Goal: Task Accomplishment & Management: Use online tool/utility

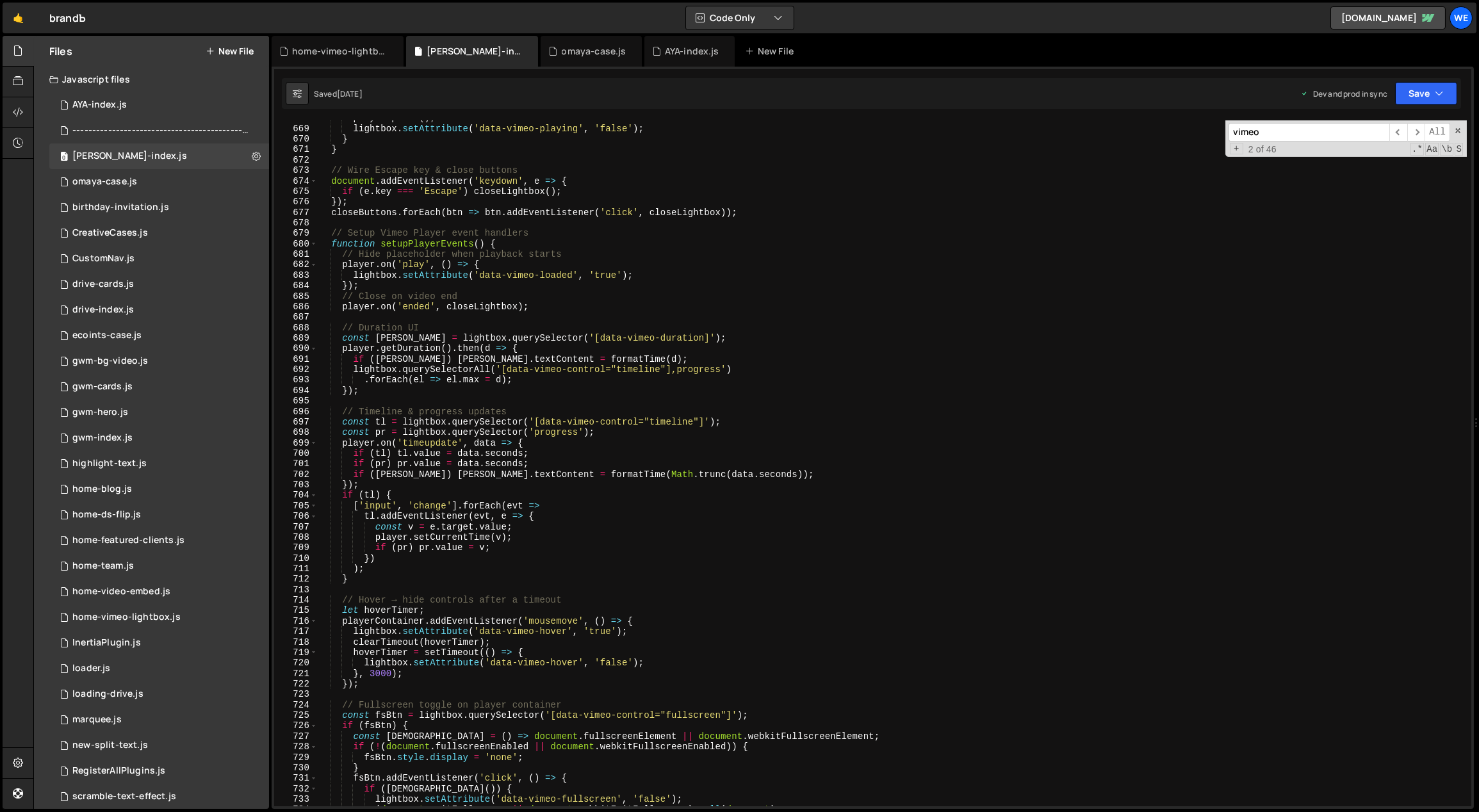
scroll to position [7019, 0]
click at [710, 452] on div "player . pause ( ) ; lightbox . setAttribute ( 'data-vimeo-playing' , 'false' )…" at bounding box center [892, 466] width 1150 height 708
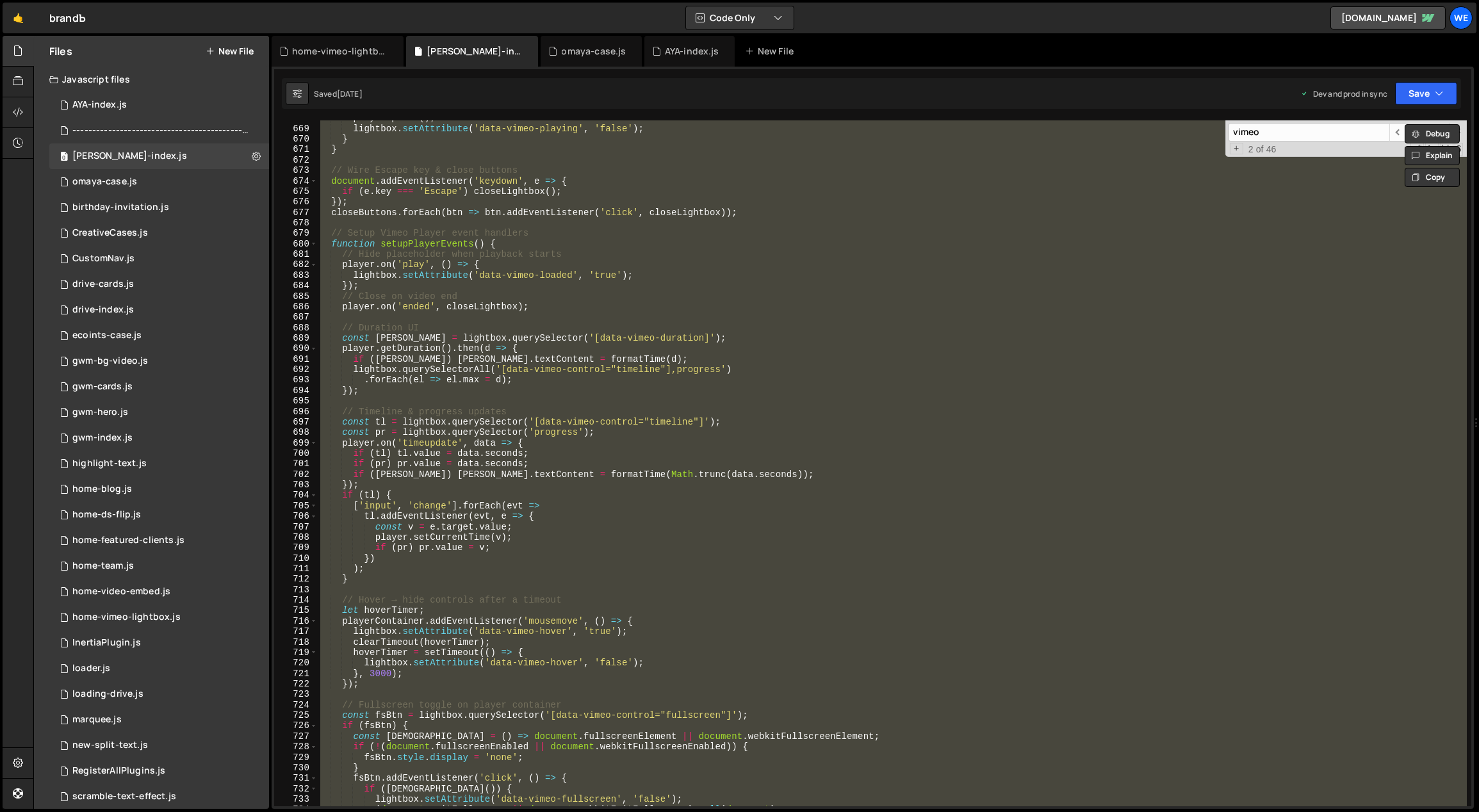
click at [619, 415] on div "player . pause ( ) ; lightbox . setAttribute ( 'data-vimeo-playing' , 'false' )…" at bounding box center [892, 463] width 1149 height 686
type textarea "// Timeline & progress updates"
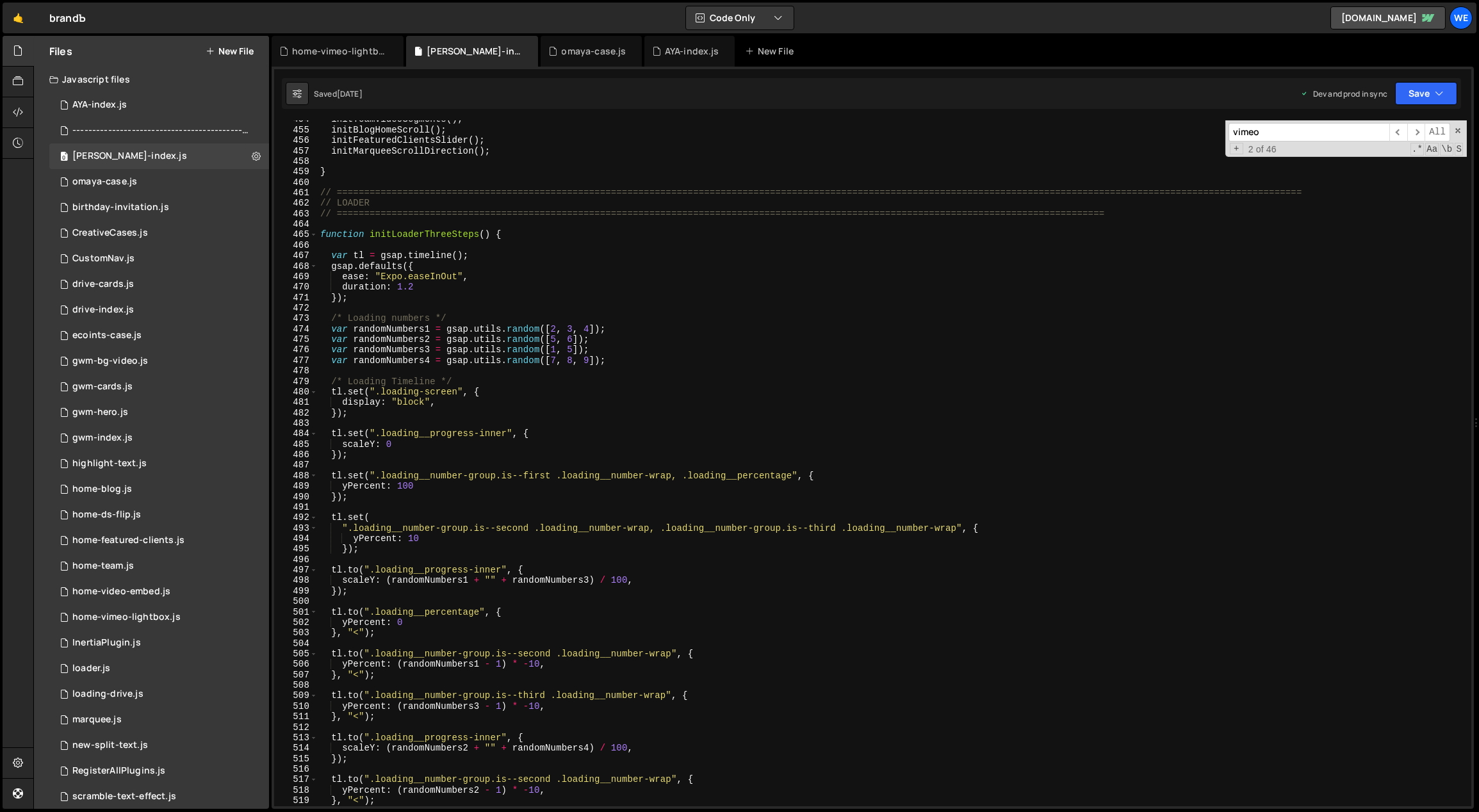
scroll to position [4429, 0]
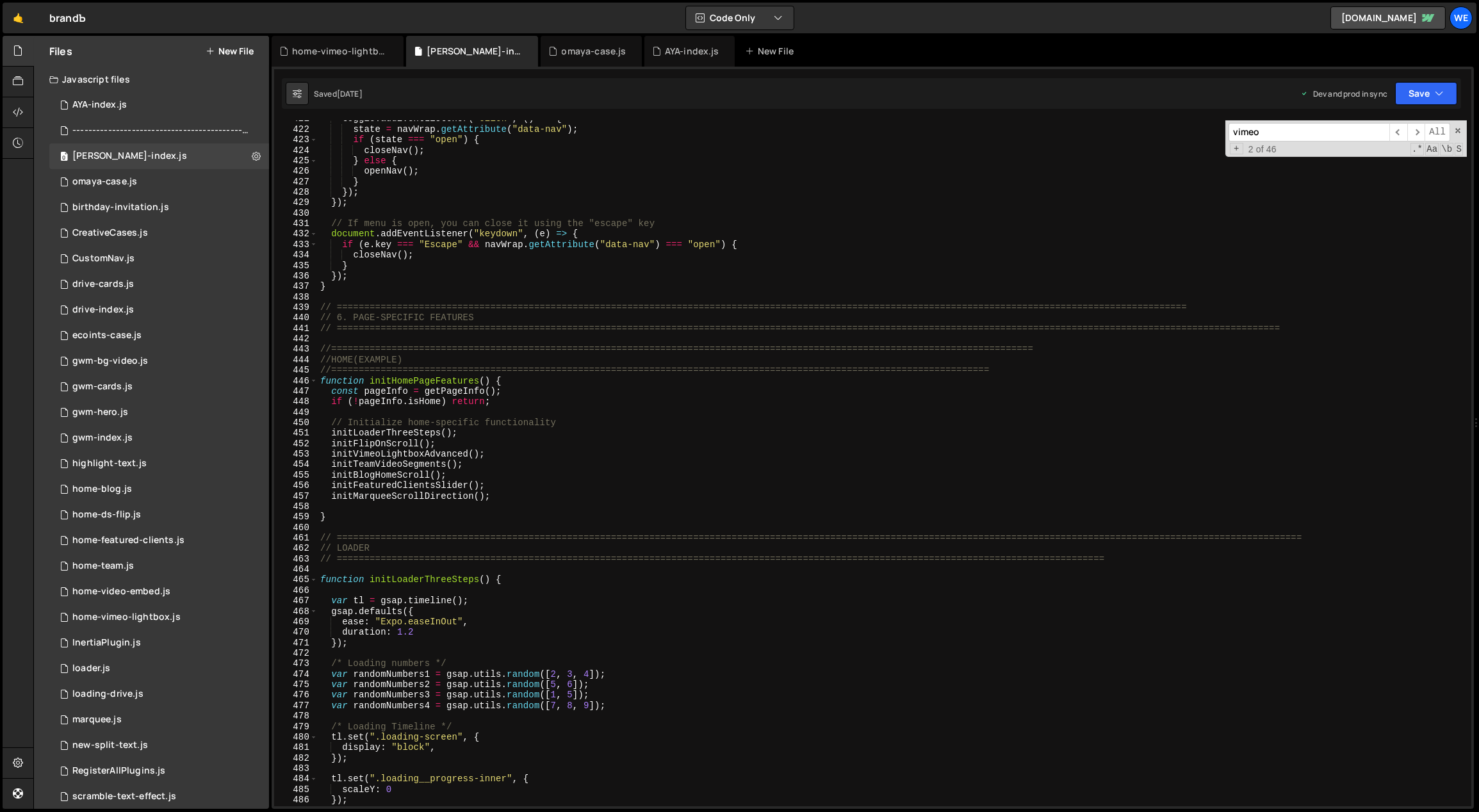
click at [461, 532] on div "toggle . addEventListener ( "click" , ( ) => { state = navWrap . getAttribute (…" at bounding box center [892, 467] width 1150 height 708
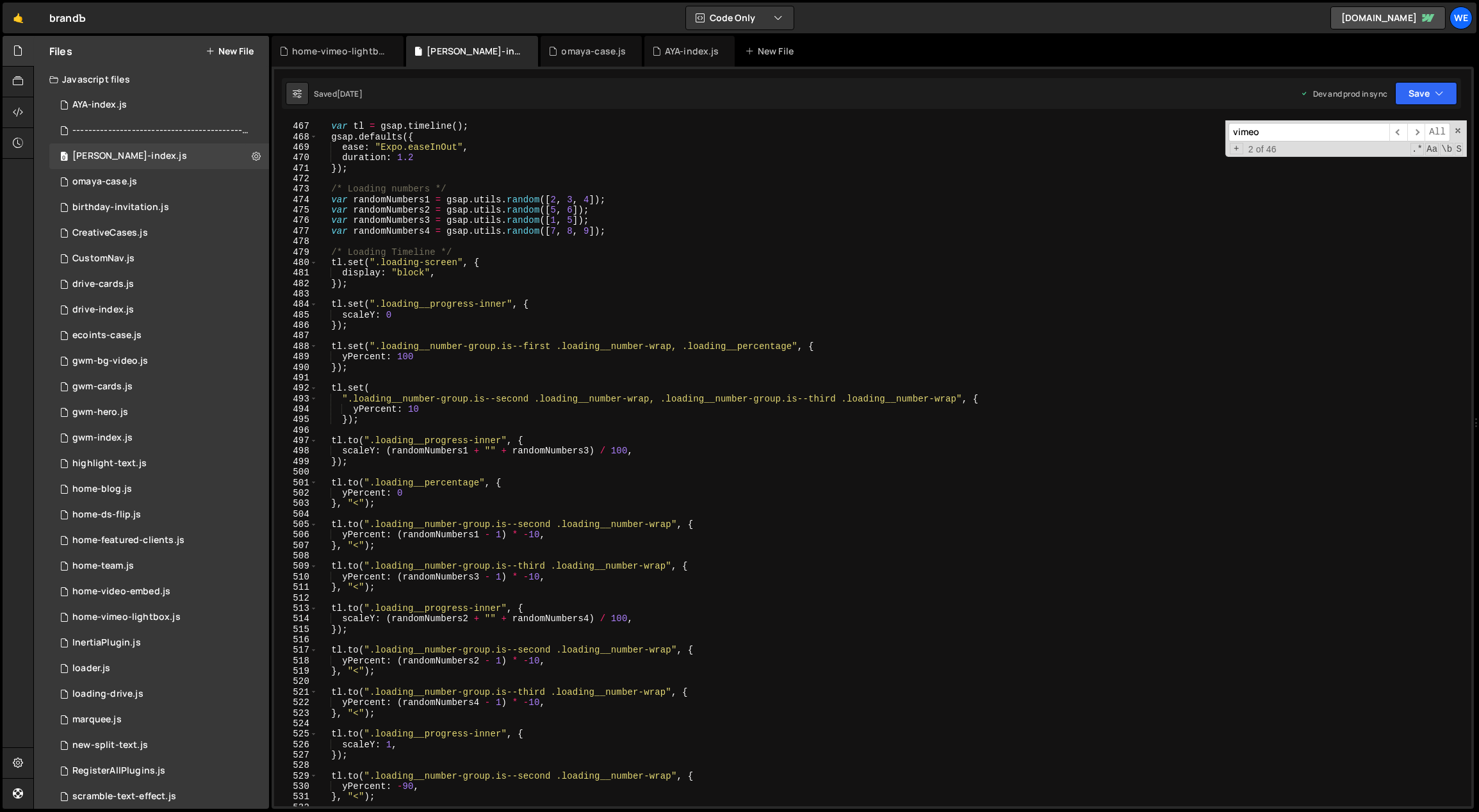
scroll to position [5354, 0]
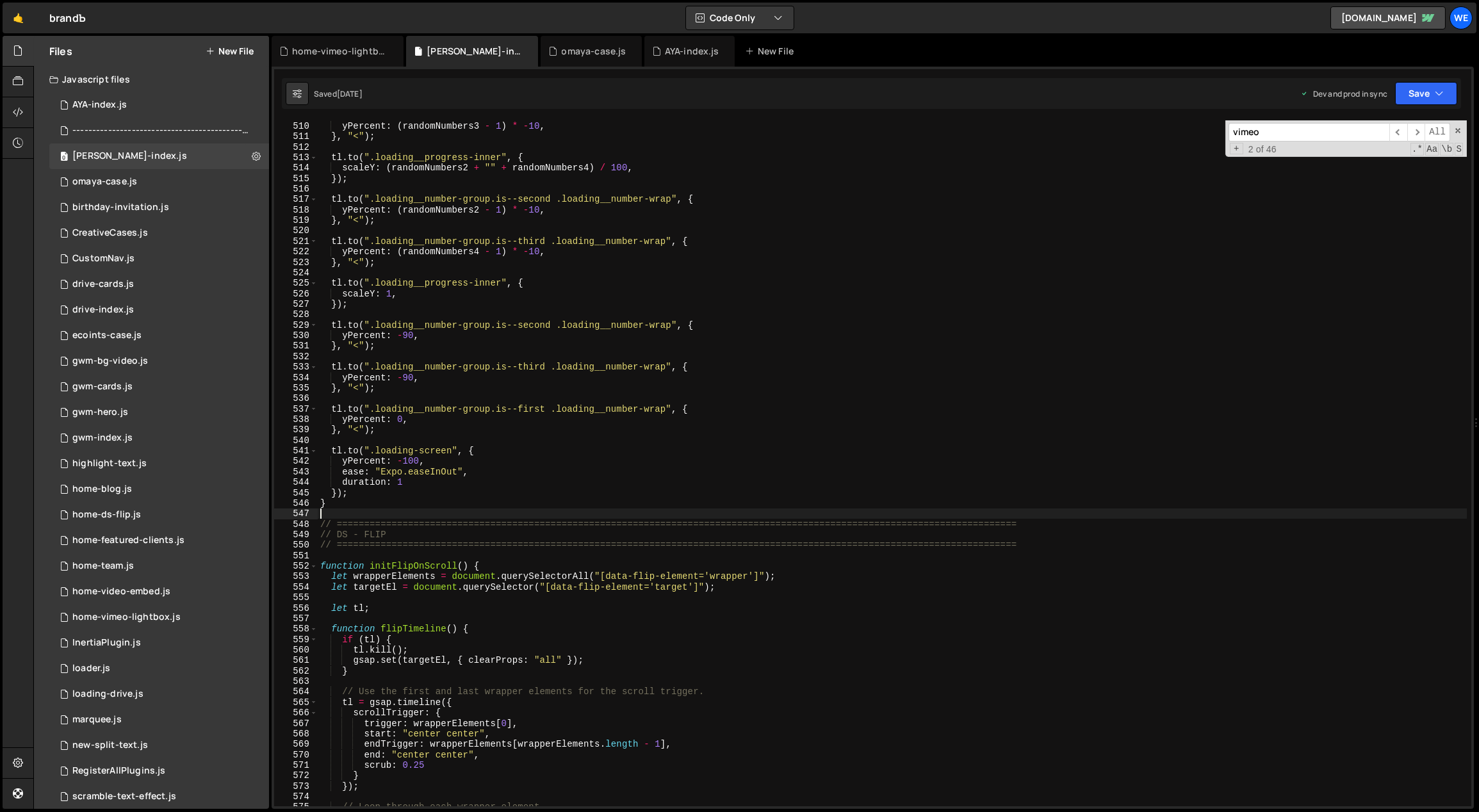
click at [434, 513] on div "tl . to ( ".loading__number-group.is--third .loading__number-wrap" , { yPercent…" at bounding box center [892, 464] width 1150 height 708
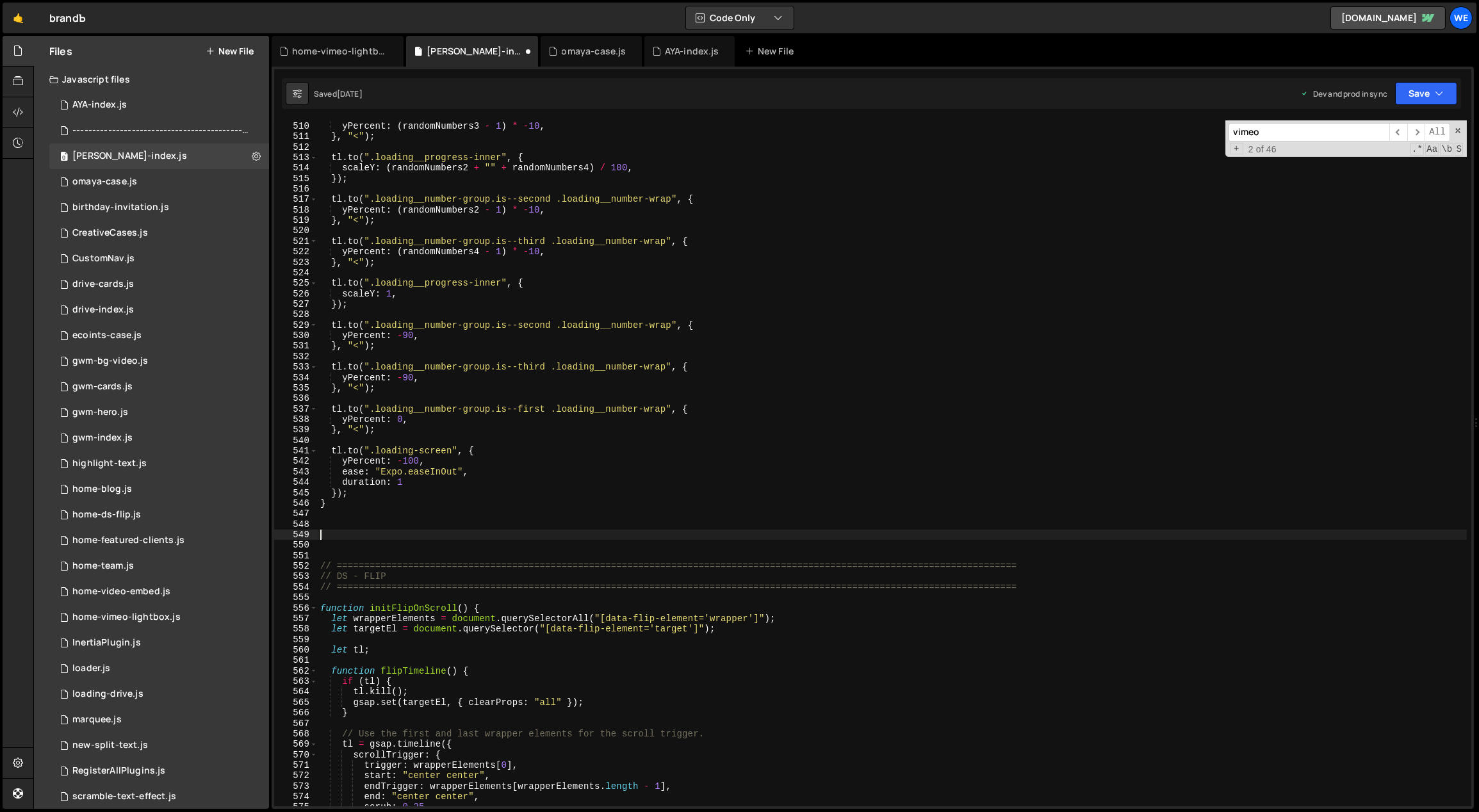
paste textarea "}"
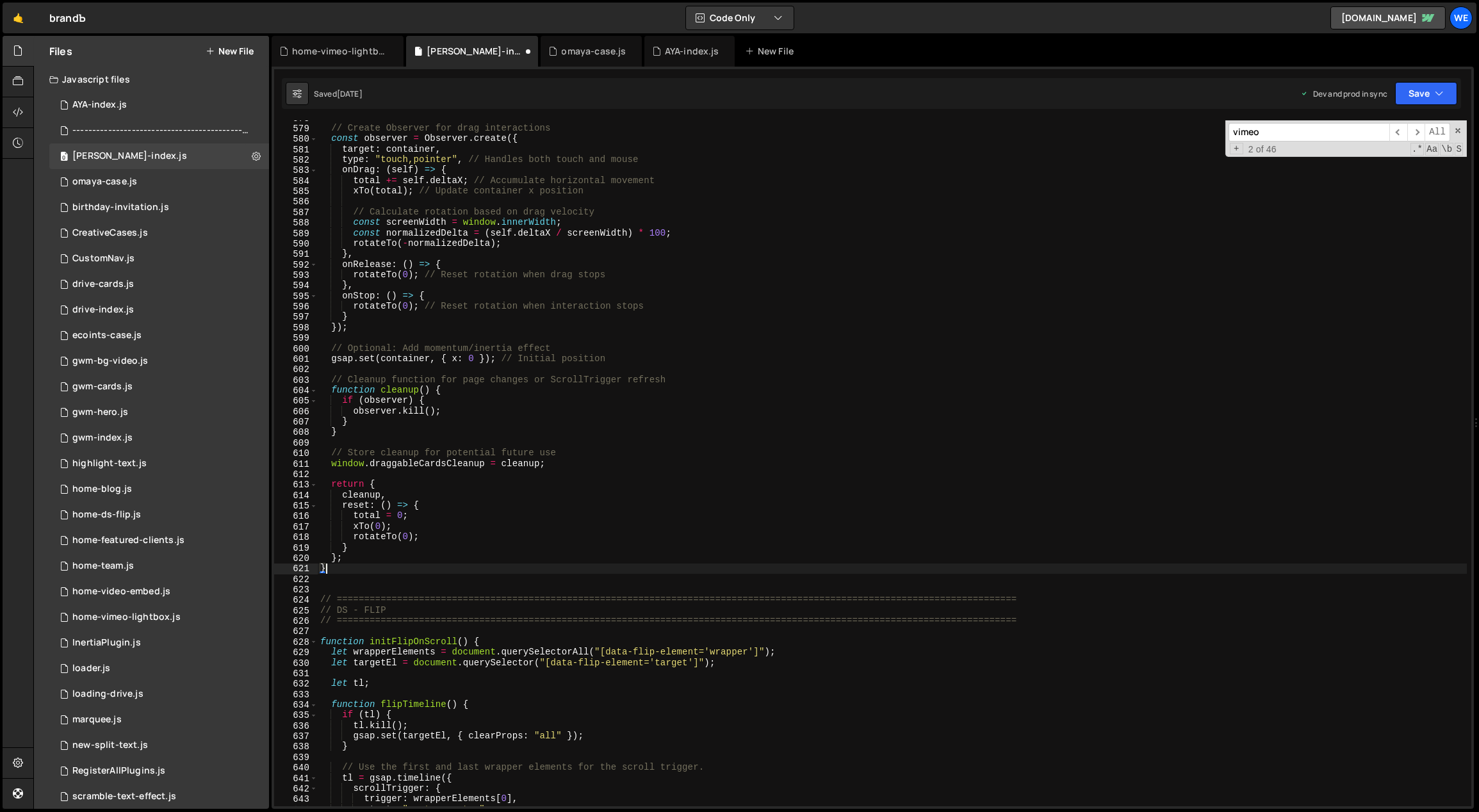
scroll to position [6075, 0]
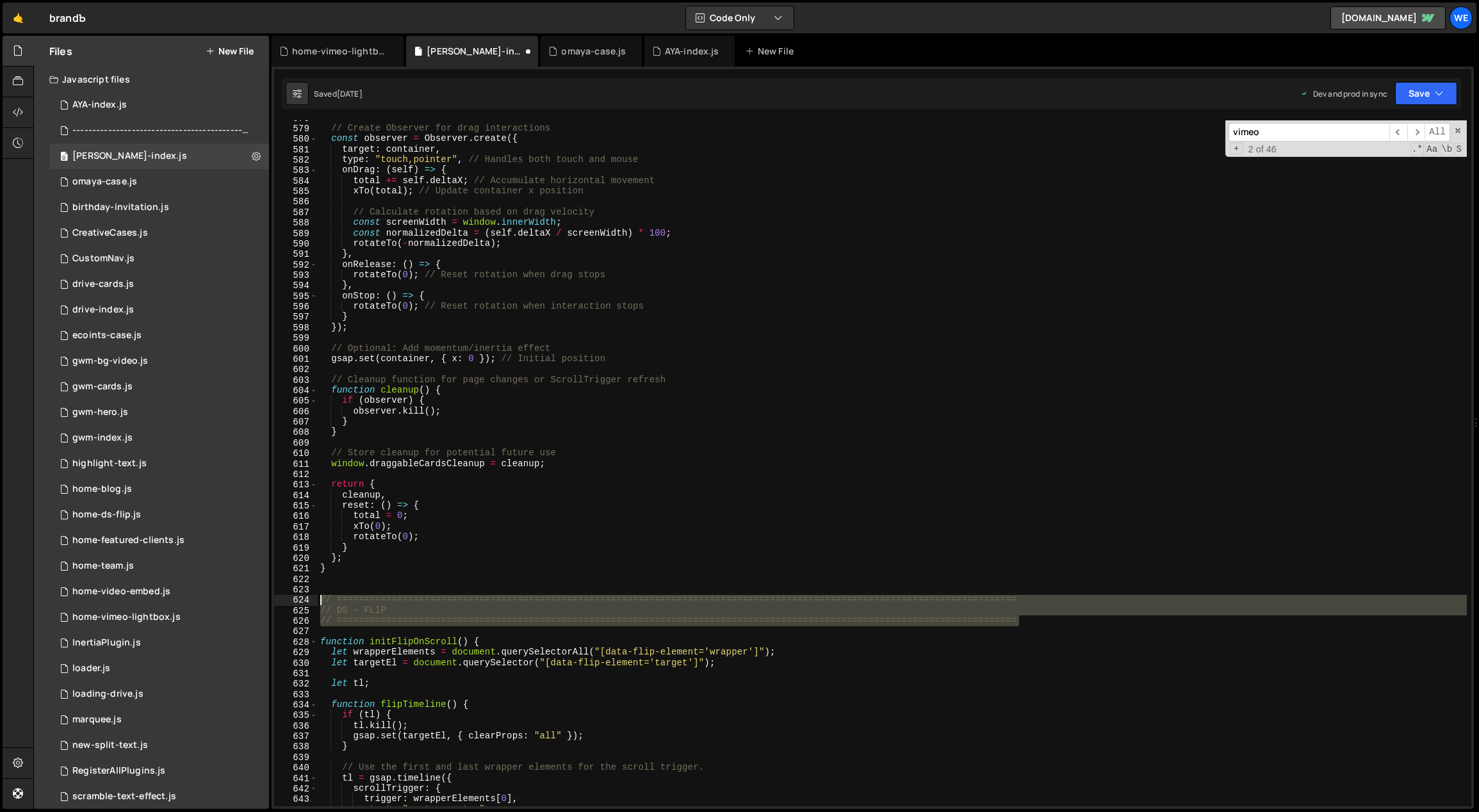
drag, startPoint x: 1055, startPoint y: 624, endPoint x: 313, endPoint y: 597, distance: 742.5
click at [313, 597] on div "} 578 579 580 581 582 583 584 585 586 587 588 589 590 591 592 593 594 595 596 5…" at bounding box center [872, 463] width 1197 height 686
type textarea "// ============================================================================…"
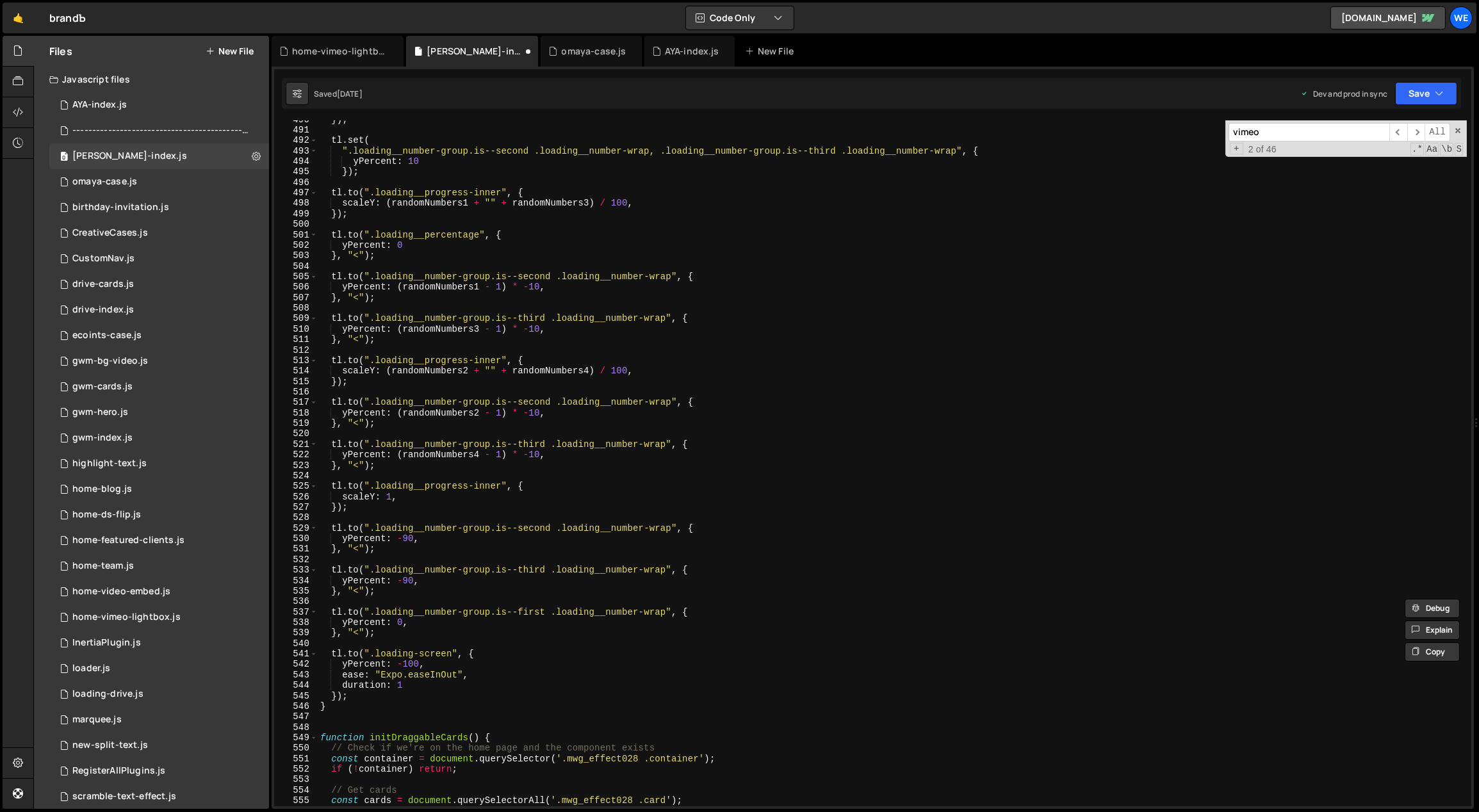
scroll to position [5165, 0]
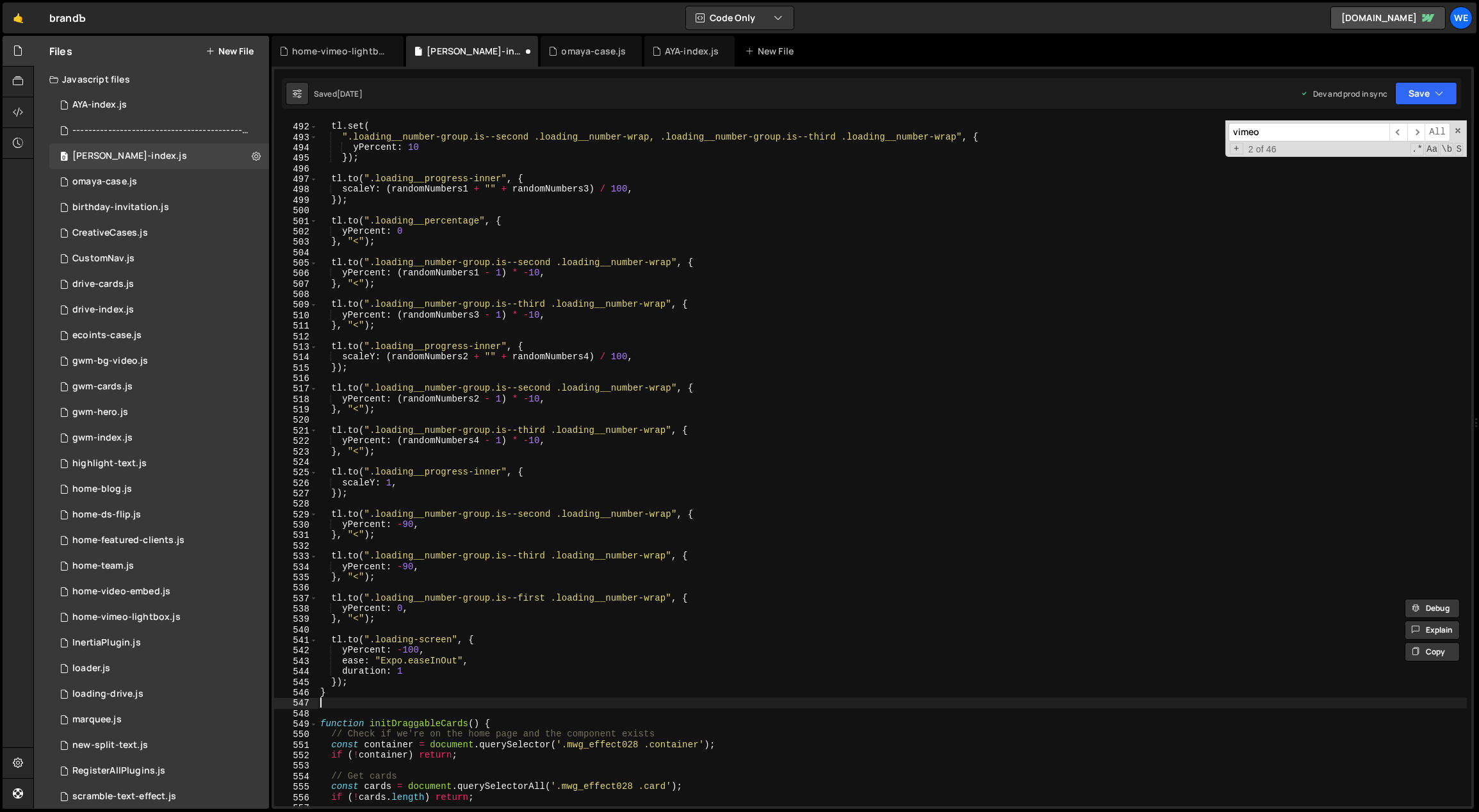
click at [379, 704] on div "tl . set ( ".loading__number-group.is--second .loading__number-wrap, .loading__…" at bounding box center [892, 464] width 1150 height 708
paste textarea "// ============================================================================…"
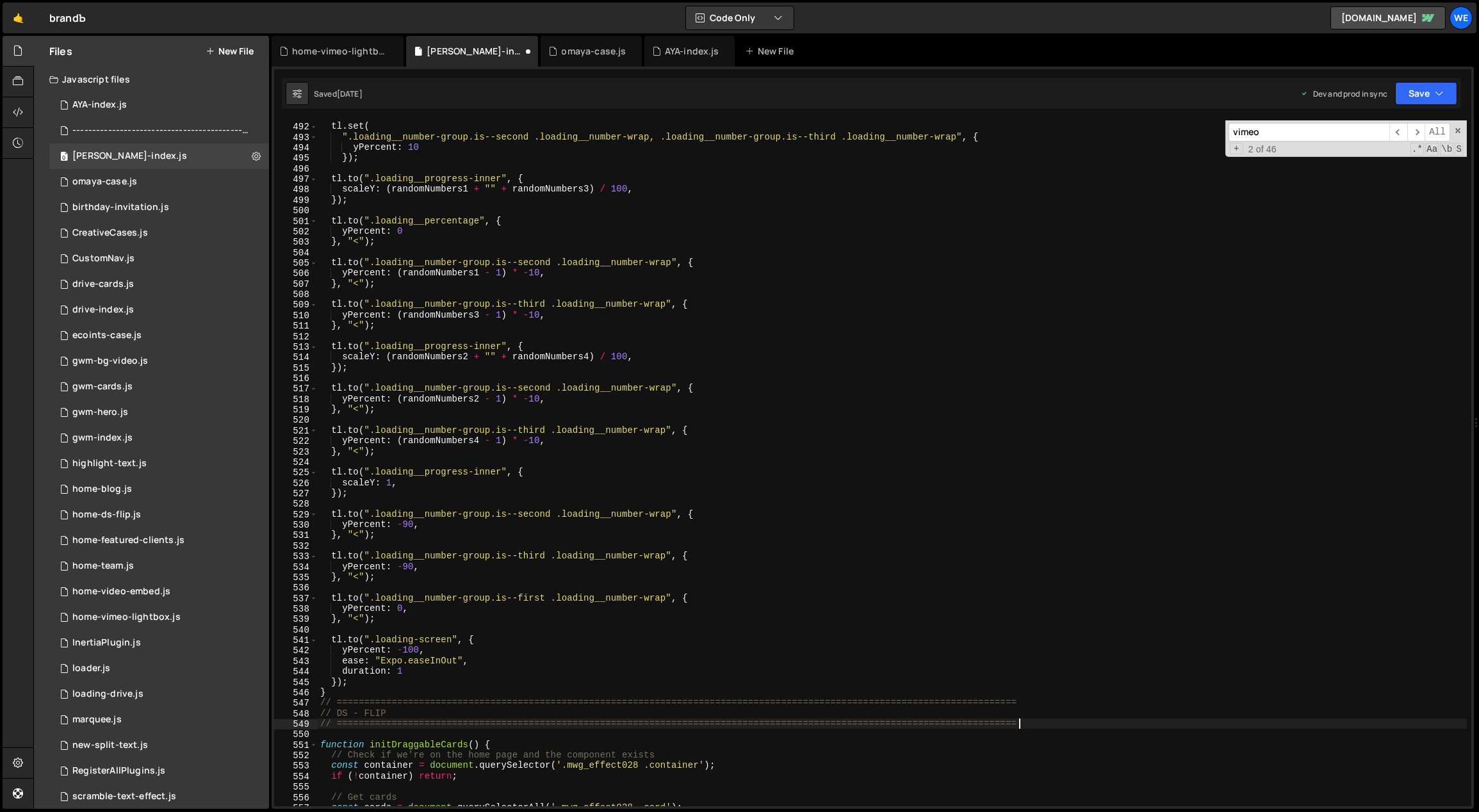
click at [374, 697] on div "tl . set ( ".loading__number-group.is--second .loading__number-wrap, .loading__…" at bounding box center [892, 464] width 1150 height 708
type textarea "}"
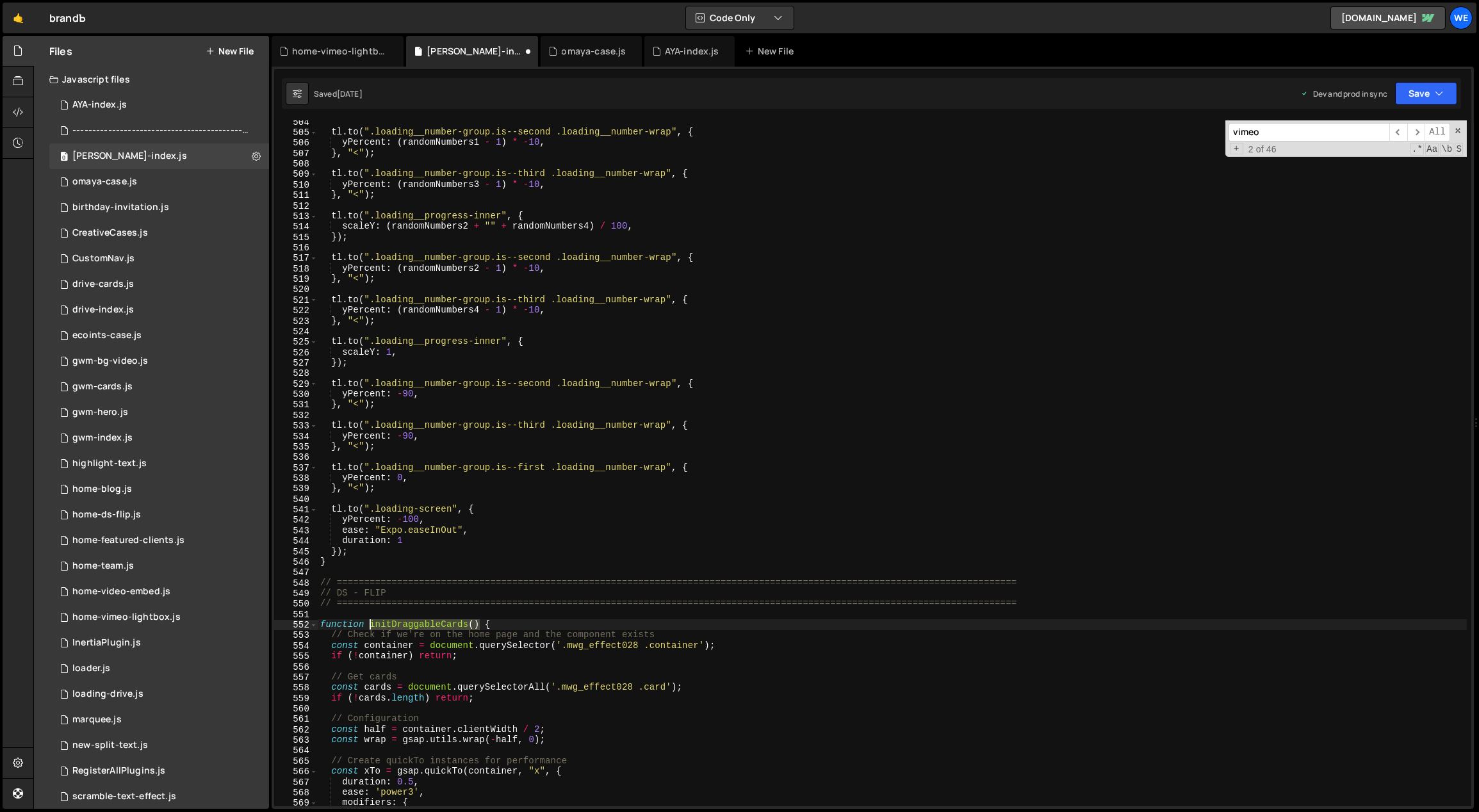
drag, startPoint x: 478, startPoint y: 624, endPoint x: 371, endPoint y: 620, distance: 107.1
click at [372, 621] on div "tl . to ( ".loading__number-group.is--second .loading__number-wrap" , { yPercen…" at bounding box center [892, 470] width 1150 height 708
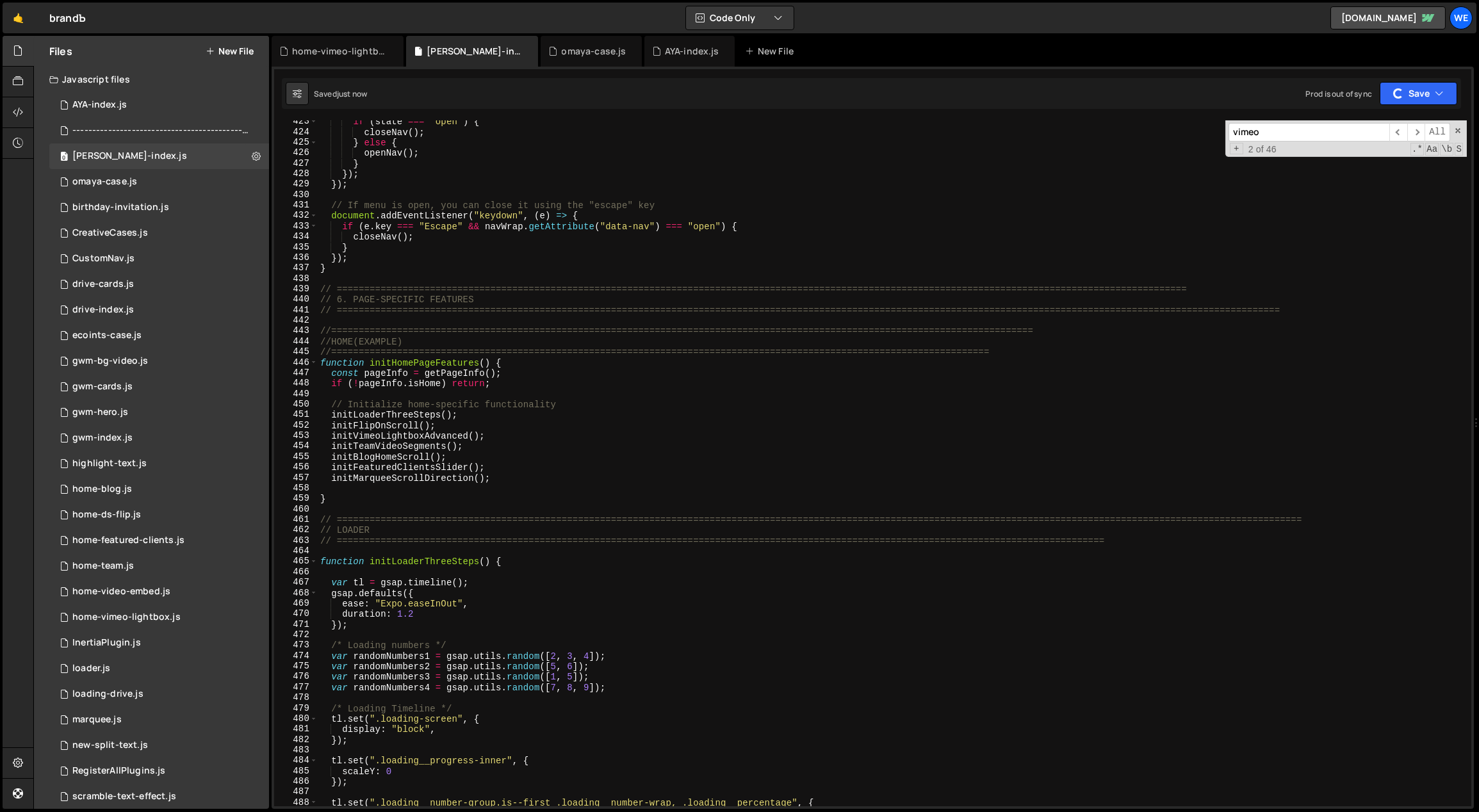
scroll to position [4239, 0]
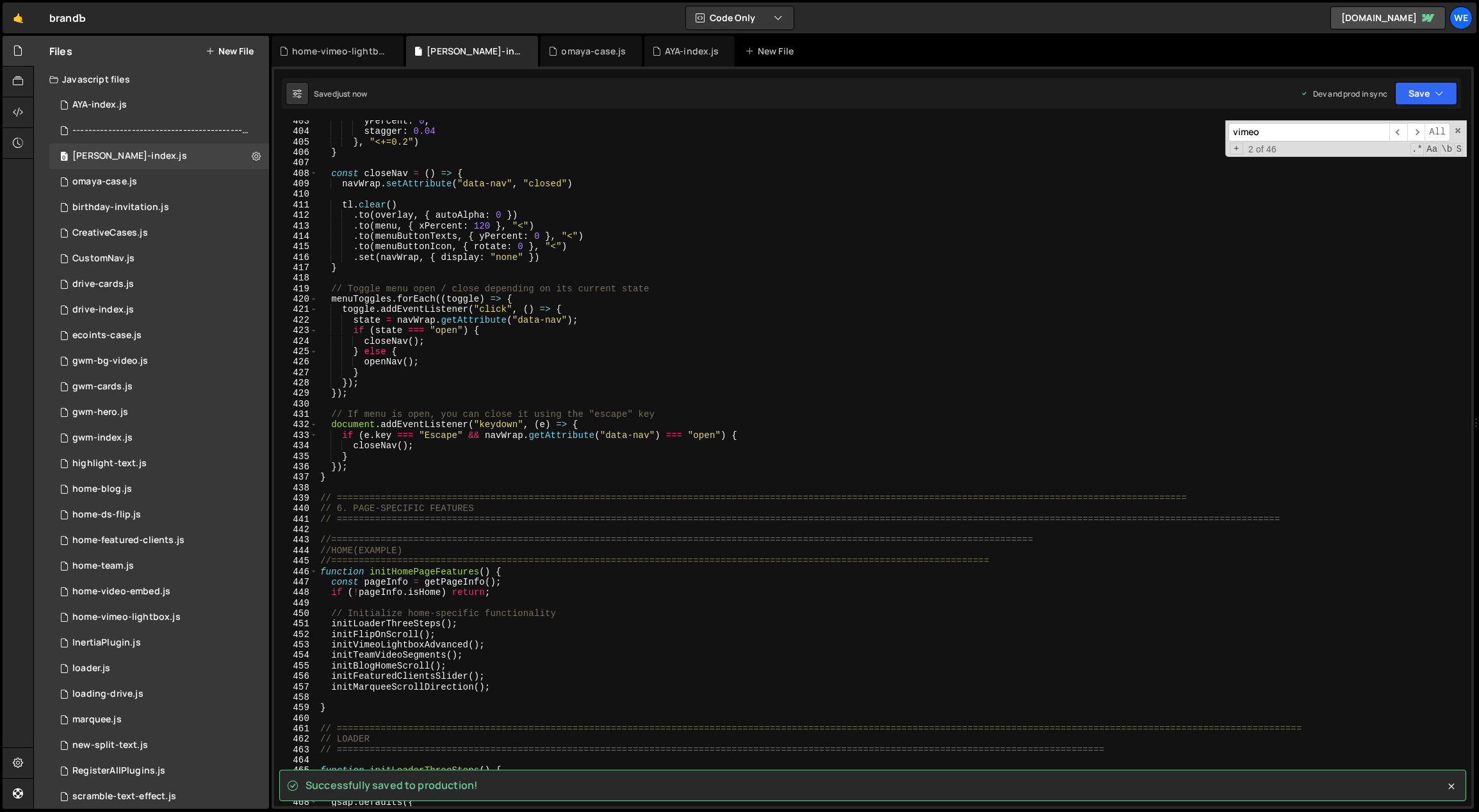
click at [509, 684] on div "yPercent : 0 , stagger : 0.04 } , "<+=0.2" ) } const closeNav = ( ) => { navWra…" at bounding box center [892, 470] width 1150 height 708
type textarea "initMarqueeScrollDirection();"
paste textarea "initDraggableCards()"
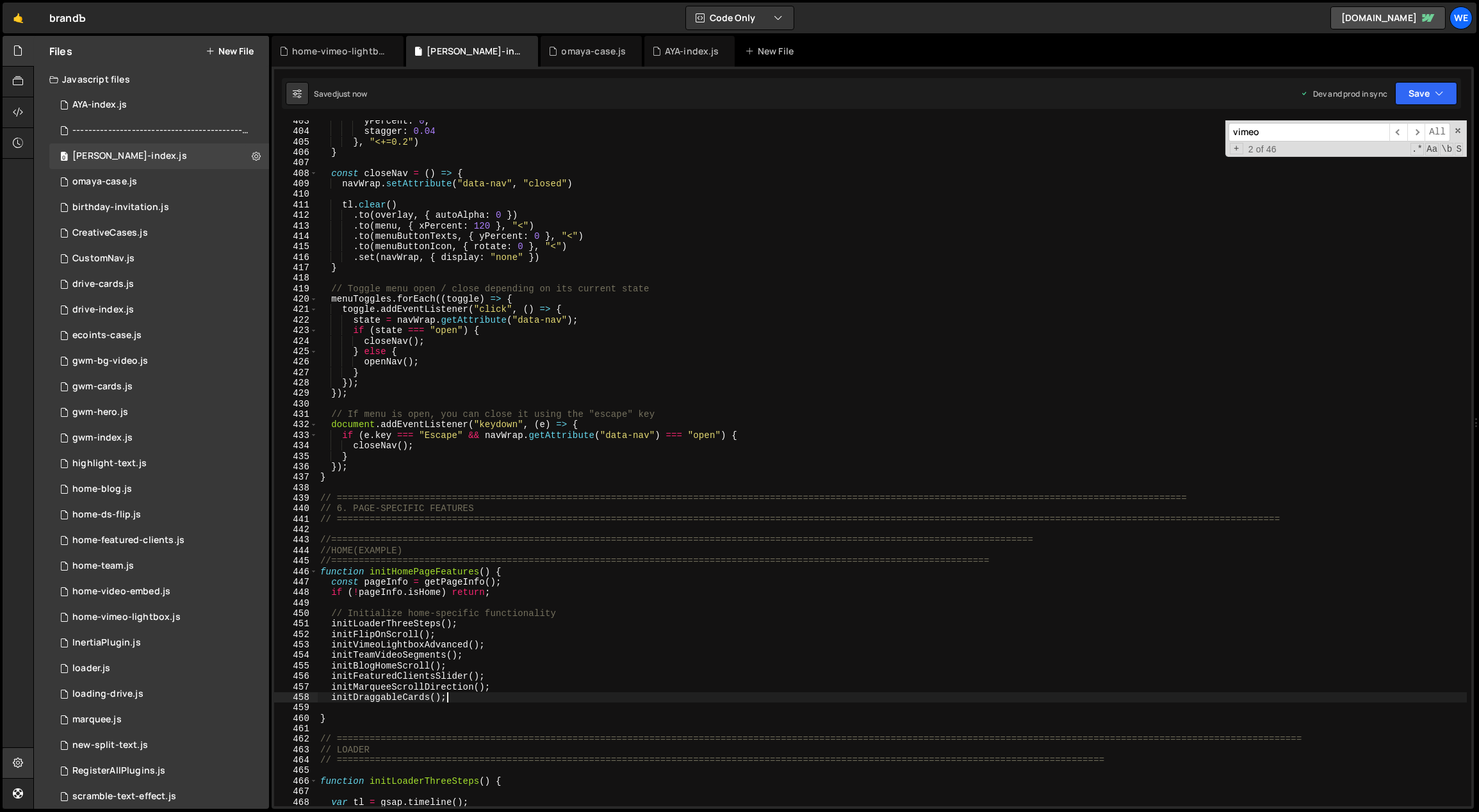
type textarea "initDraggableCards();"
drag, startPoint x: 442, startPoint y: 697, endPoint x: 332, endPoint y: 699, distance: 110.0
click at [332, 699] on div "yPercent : 0 , stagger : 0.04 } , "<+=0.2" ) } const closeNav = ( ) => { navWra…" at bounding box center [892, 470] width 1150 height 708
type input "initDraggableCards()"
click at [1397, 136] on span "​" at bounding box center [1398, 132] width 18 height 19
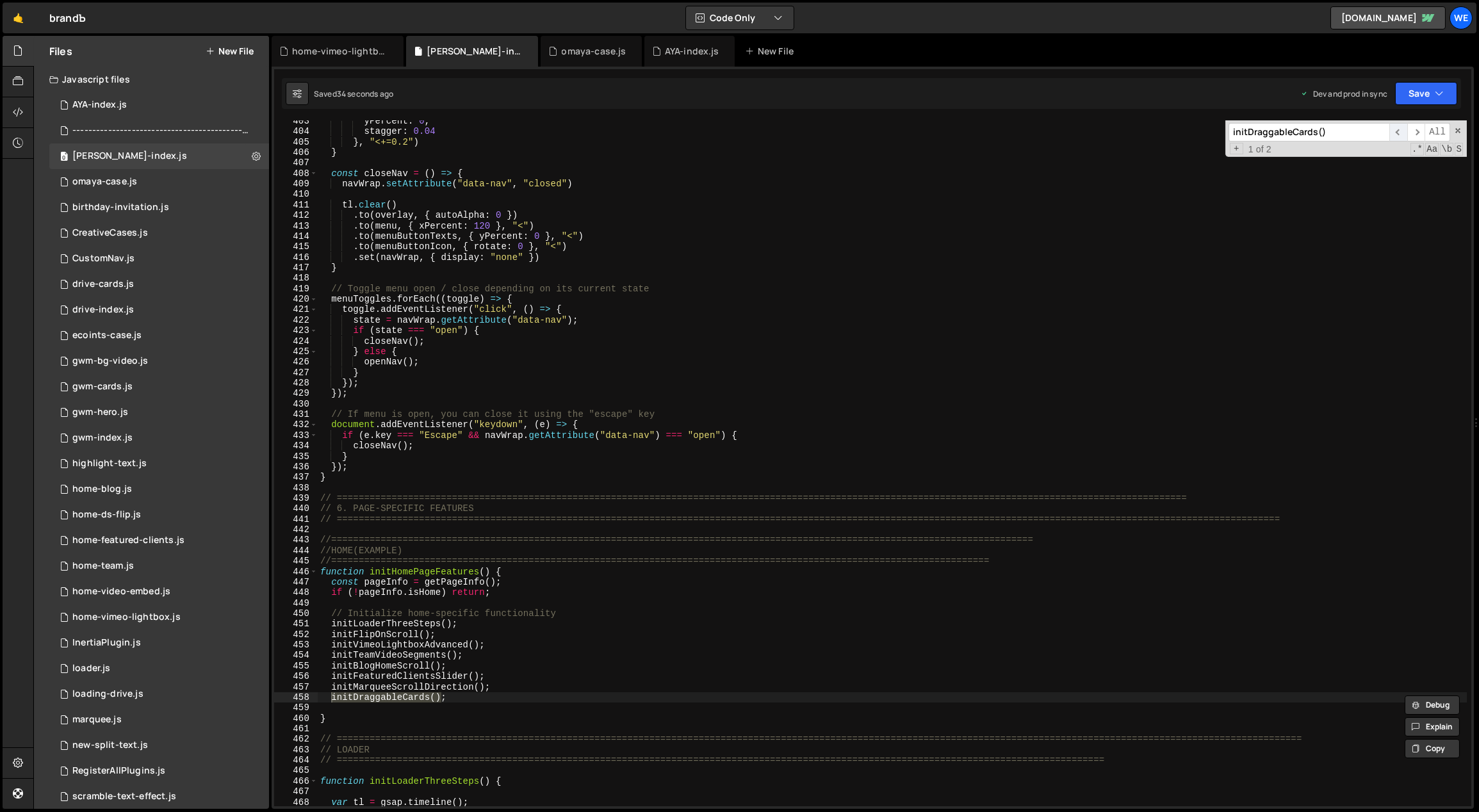
scroll to position [5473, 0]
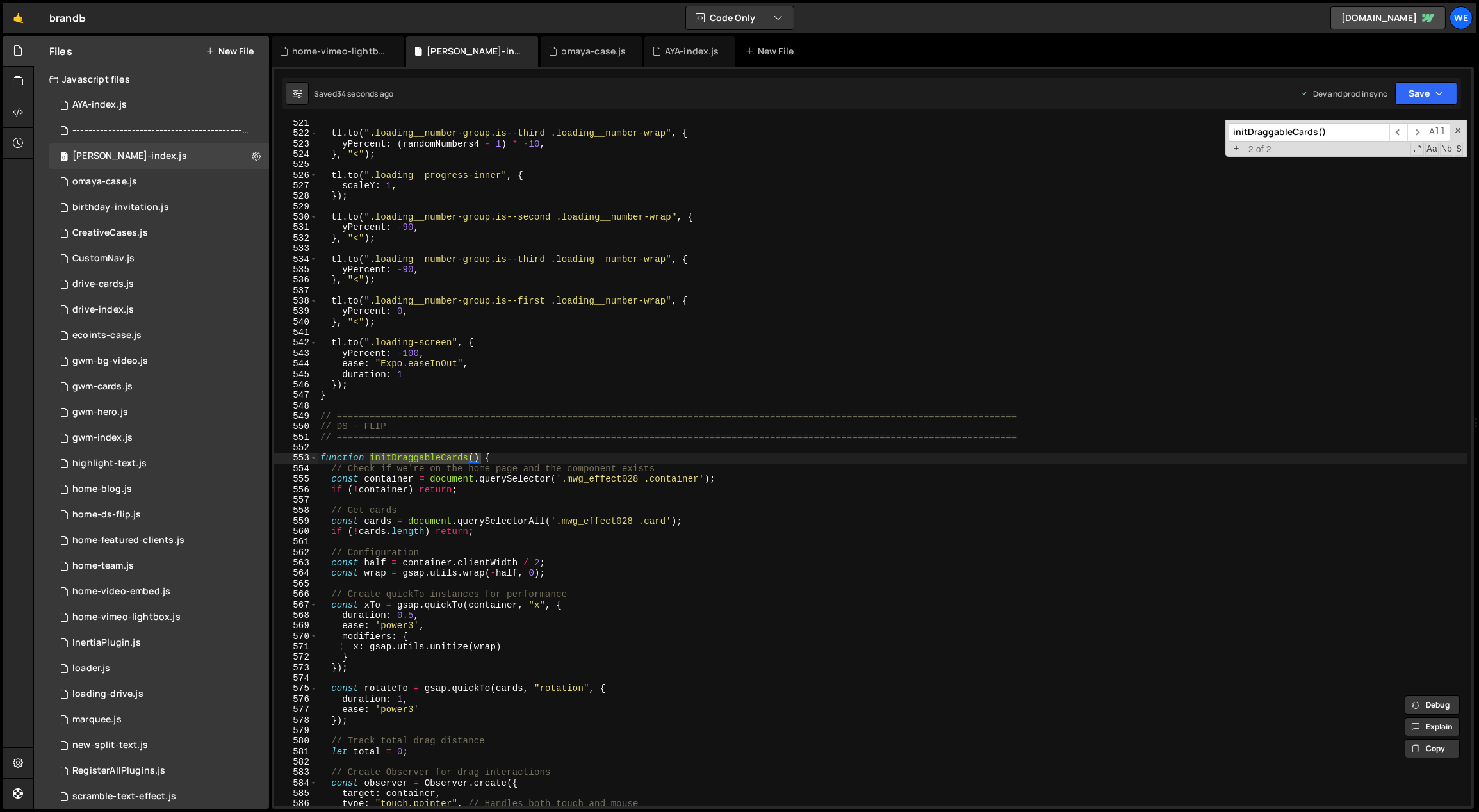
click at [692, 474] on div "tl . to ( ".loading__number-group.is--third .loading__number-wrap" , { yPercent…" at bounding box center [892, 472] width 1150 height 708
drag, startPoint x: 699, startPoint y: 478, endPoint x: 568, endPoint y: 477, distance: 131.0
click at [568, 477] on div "tl . to ( ".loading__number-group.is--third .loading__number-wrap" , { yPercent…" at bounding box center [892, 472] width 1150 height 708
paste textarea "projects-"
click at [795, 528] on div "tl . to ( ".loading__number-group.is--third .loading__number-wrap" , { yPercent…" at bounding box center [892, 472] width 1150 height 708
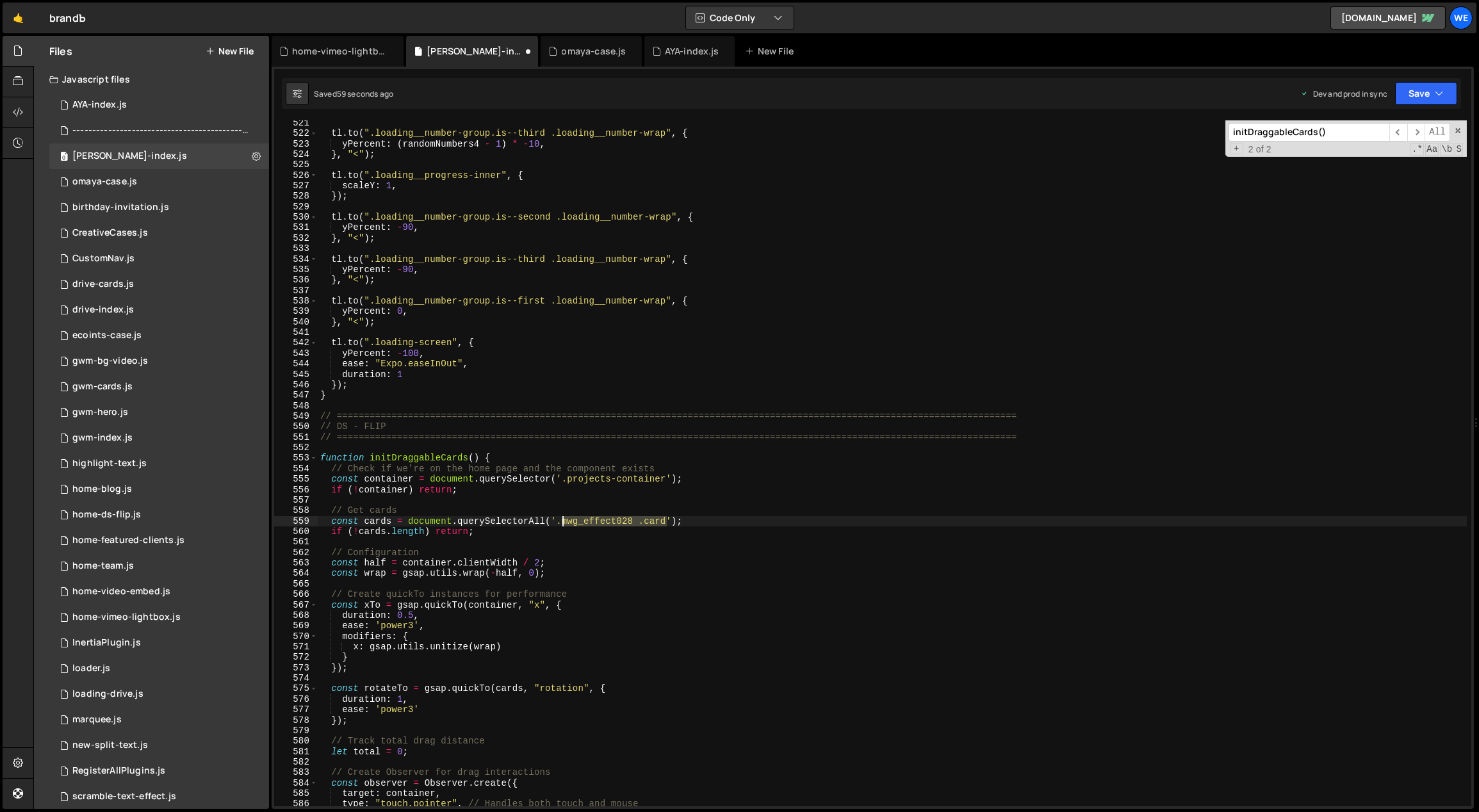
drag, startPoint x: 666, startPoint y: 519, endPoint x: 595, endPoint y: 529, distance: 71.7
click at [560, 520] on div "tl . to ( ".loading__number-group.is--third .loading__number-wrap" , { yPercent…" at bounding box center [892, 472] width 1150 height 708
paste textarea "project__"
click at [754, 556] on div "tl . to ( ".loading__number-group.is--third .loading__number-wrap" , { yPercent…" at bounding box center [892, 472] width 1150 height 708
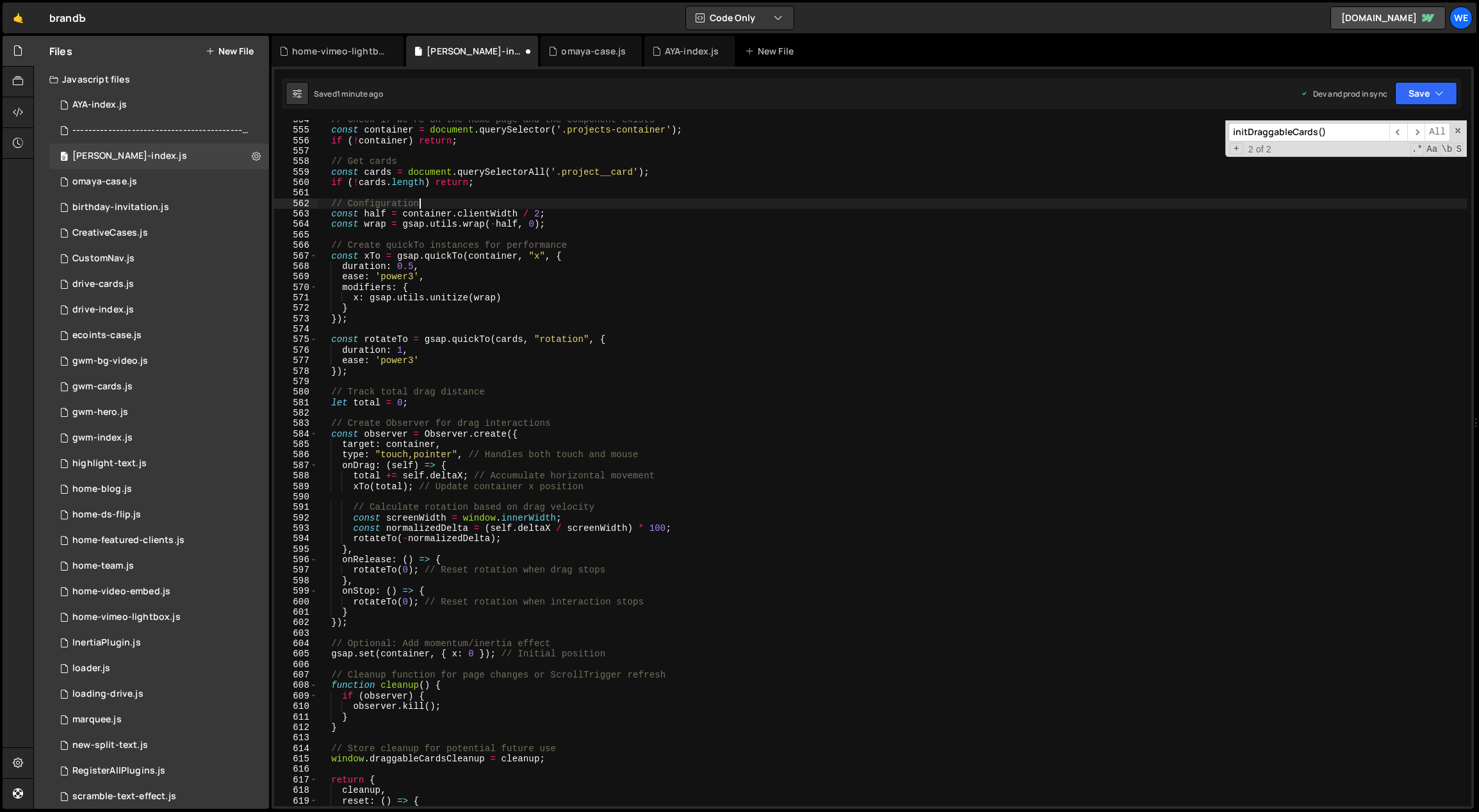
scroll to position [5822, 0]
click at [647, 560] on div "// Check if we're on the home page and the component exists const container = d…" at bounding box center [892, 468] width 1150 height 708
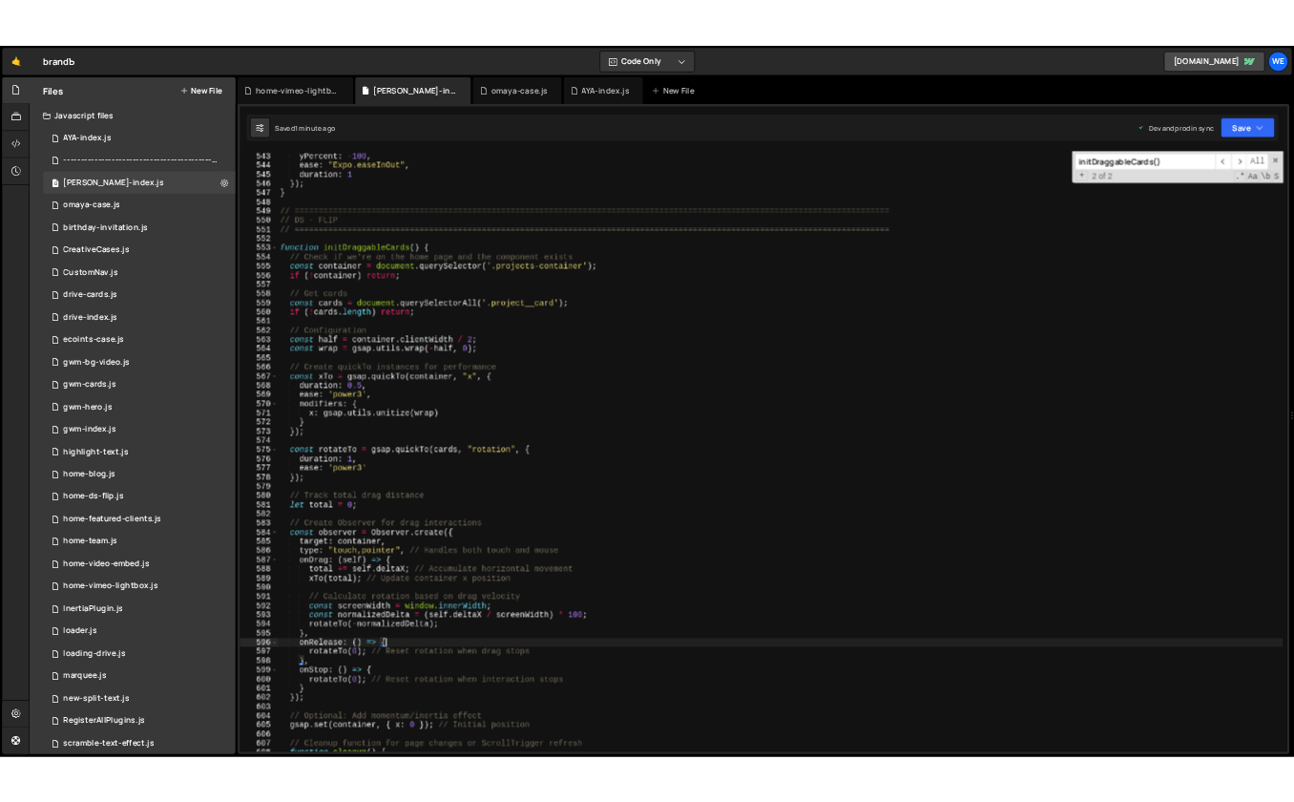
scroll to position [8482, 0]
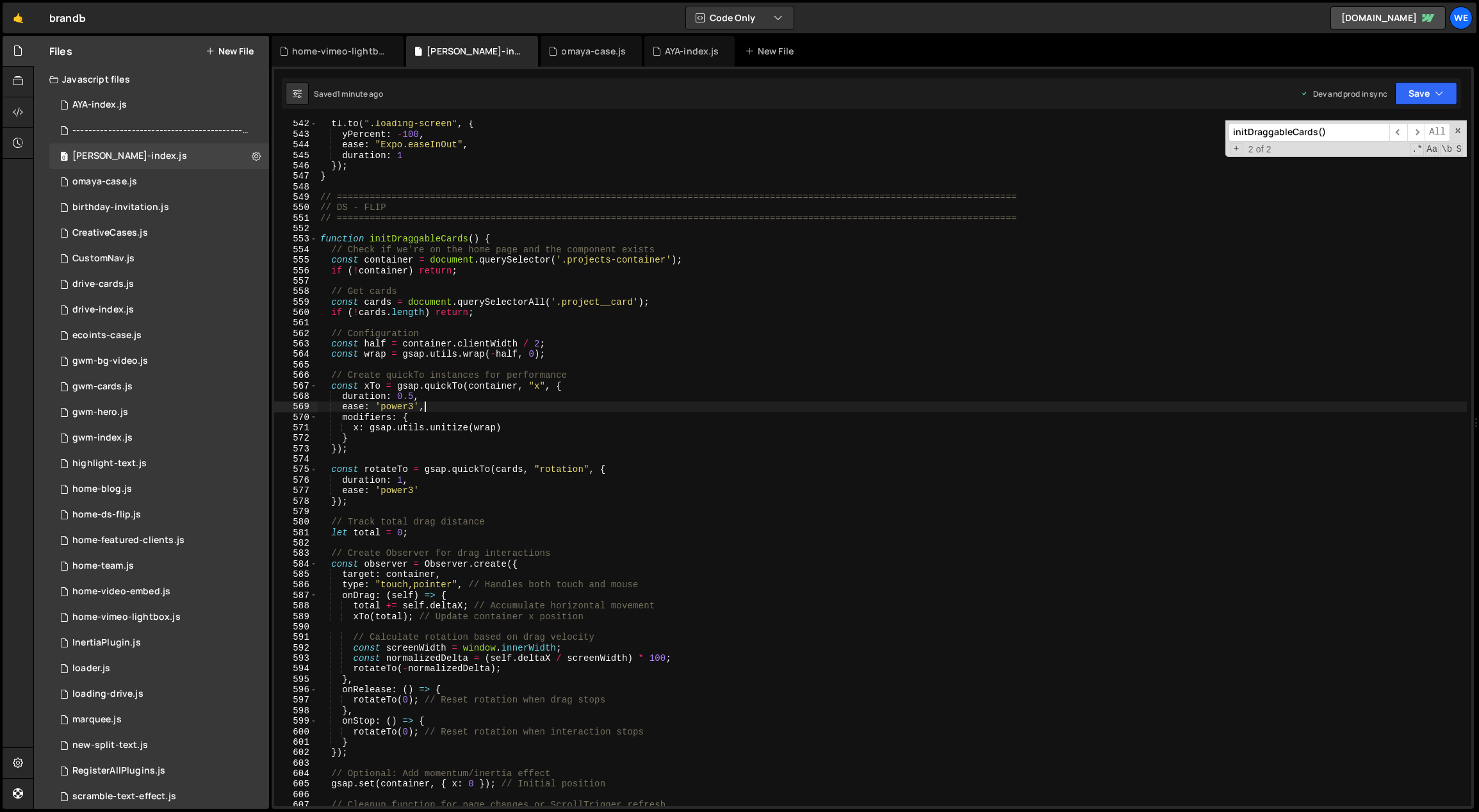
click at [658, 412] on div "tl . to ( ".loading-screen" , { yPercent : - 100 , ease : "Expo.easeInOut" , du…" at bounding box center [892, 472] width 1150 height 708
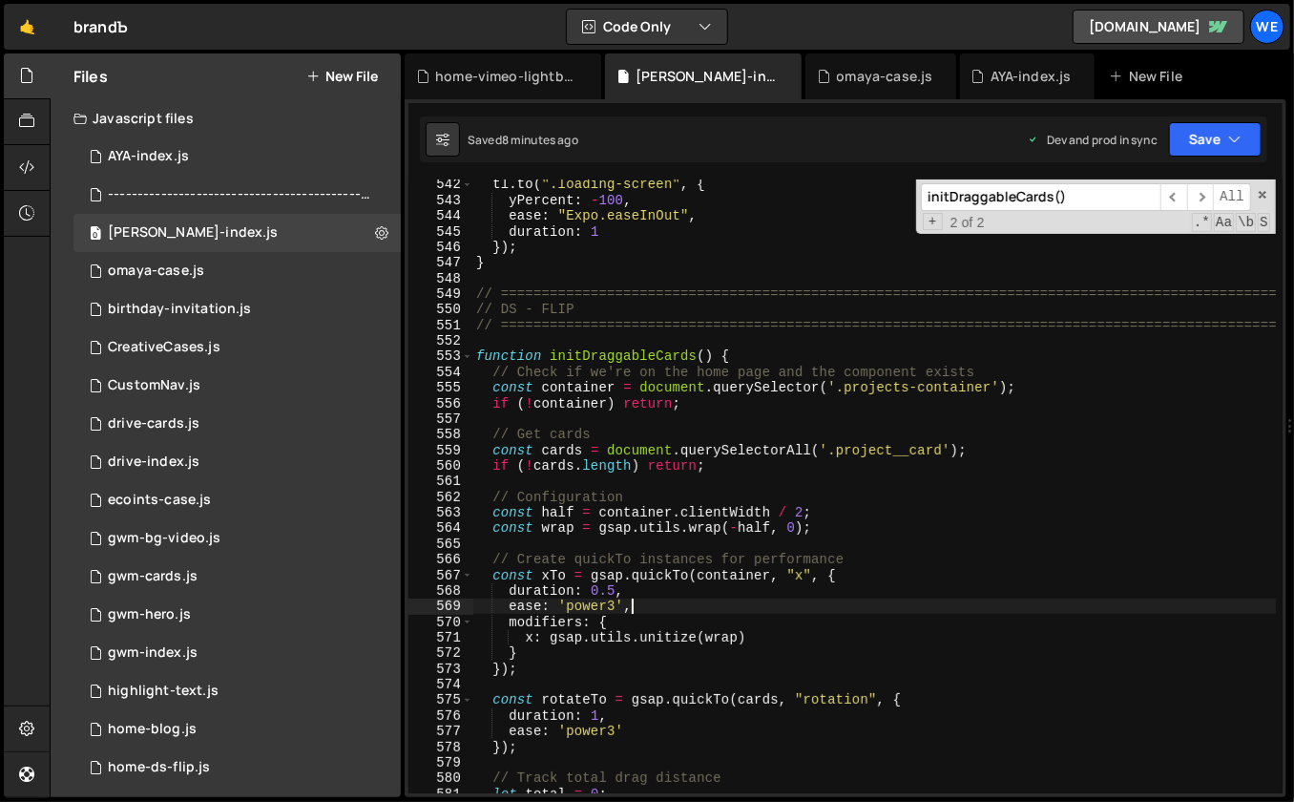
scroll to position [8732, 0]
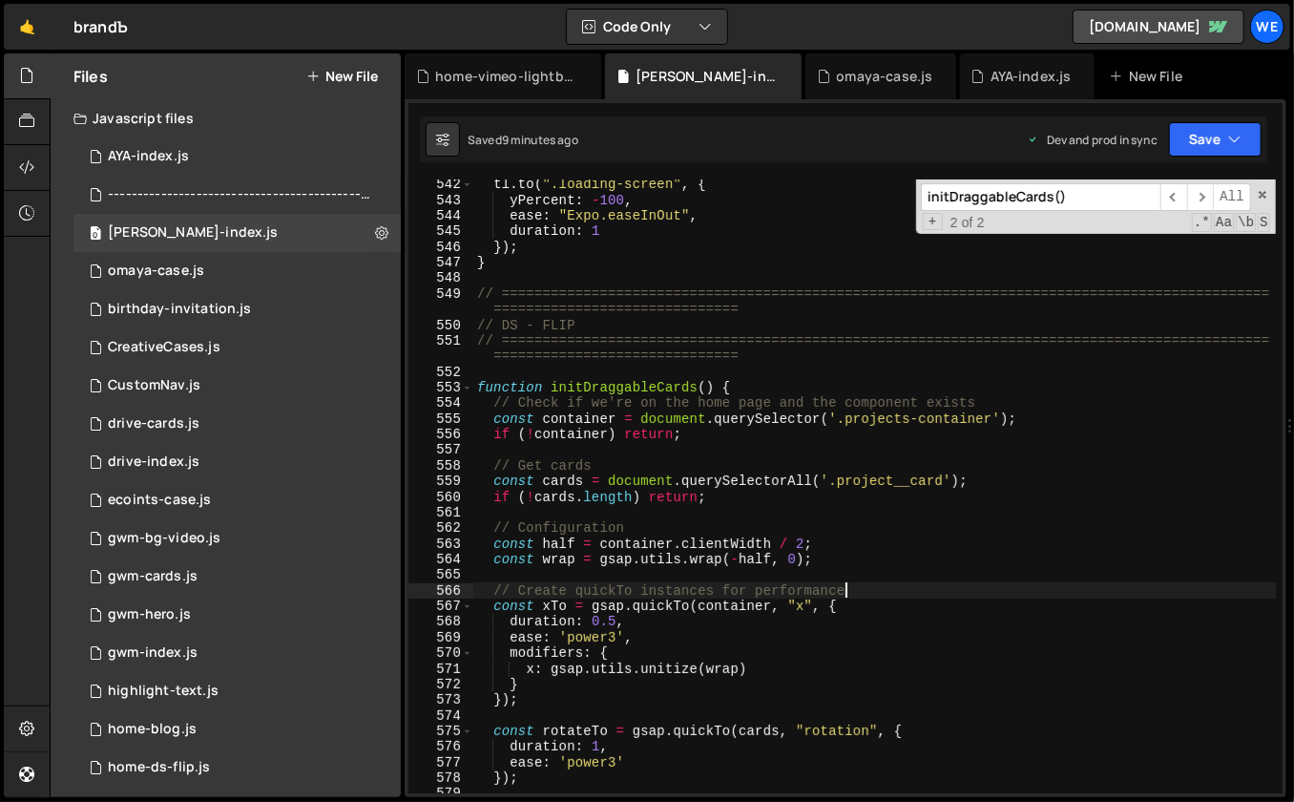
click at [1036, 594] on div "tl . to ( ".loading-screen" , { yPercent : - 100 , ease : "Expo.easeInOut" , du…" at bounding box center [875, 500] width 804 height 646
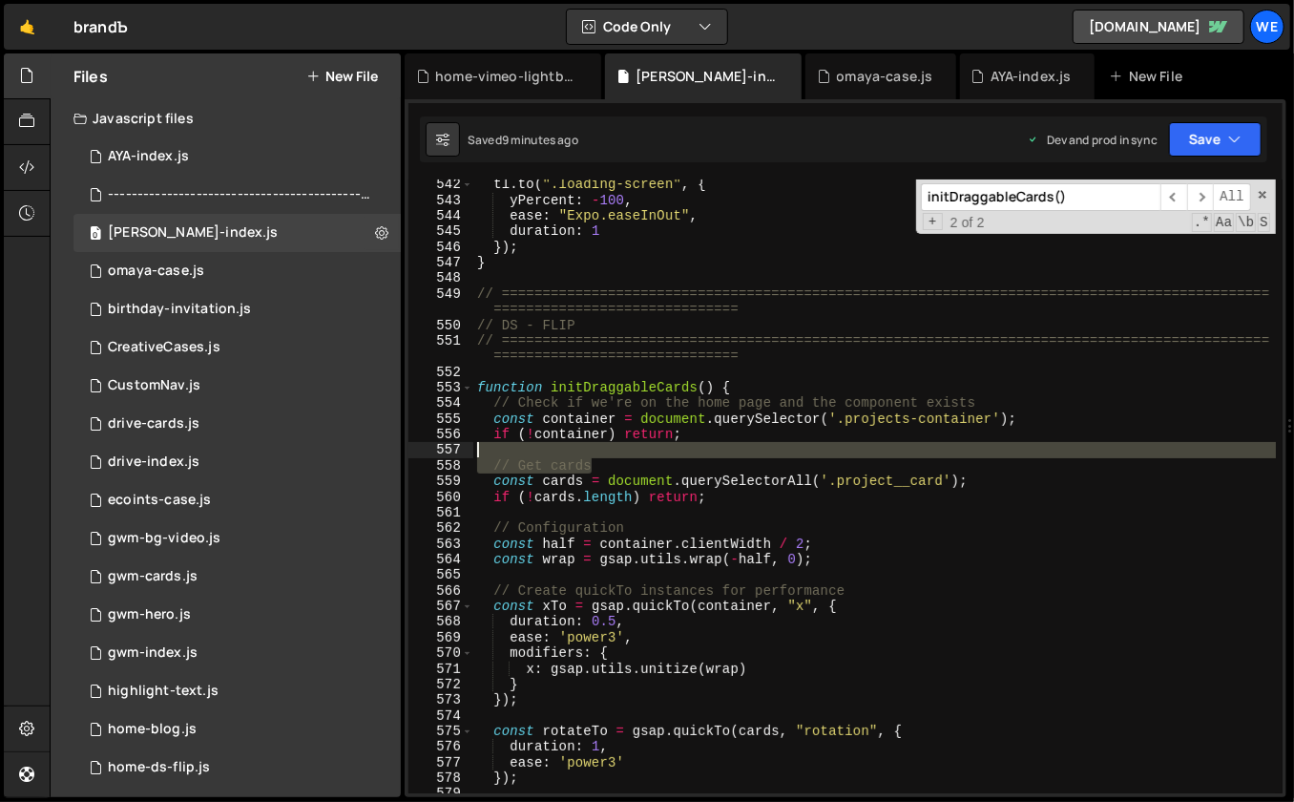
drag, startPoint x: 1018, startPoint y: 470, endPoint x: 636, endPoint y: 482, distance: 382.9
click at [546, 447] on div "tl . to ( ".loading-screen" , { yPercent : - 100 , ease : "Expo.easeInOut" , du…" at bounding box center [875, 500] width 804 height 646
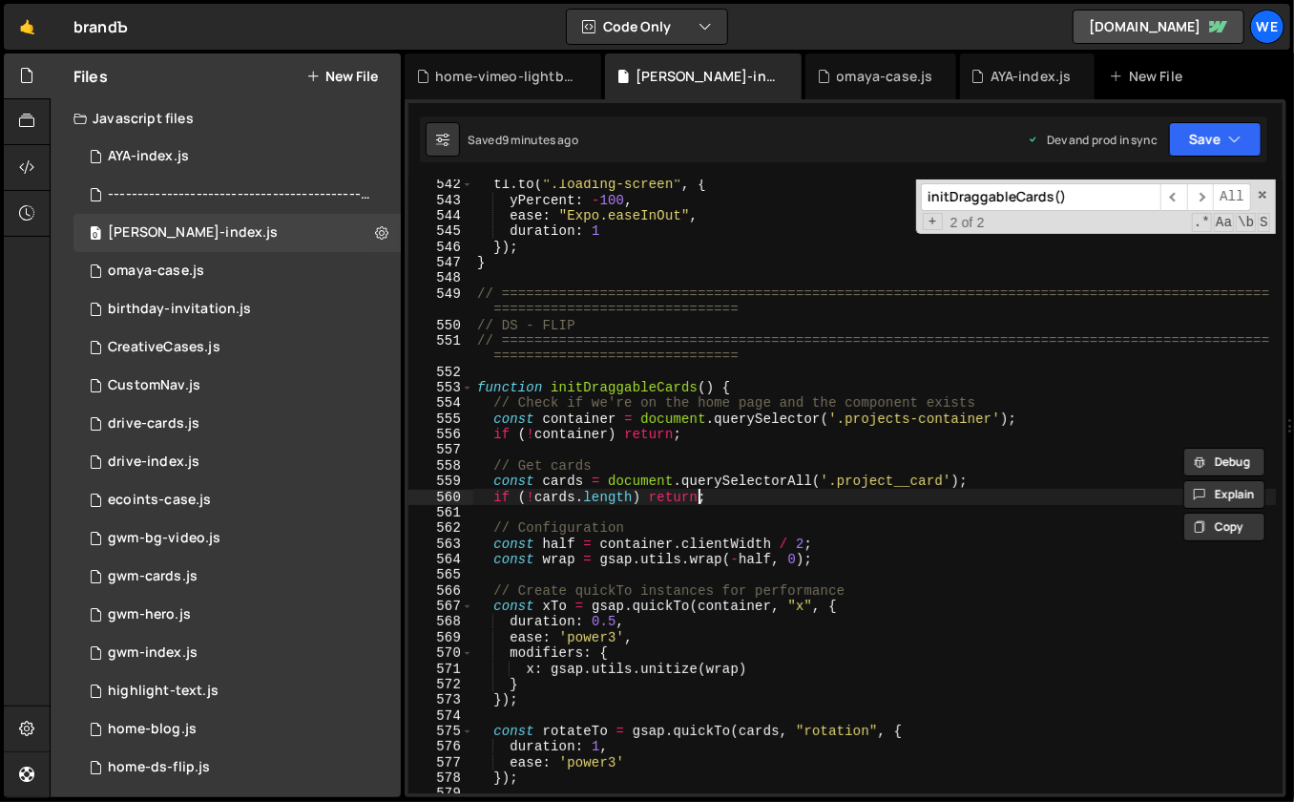
click at [700, 497] on div "tl . to ( ".loading-screen" , { yPercent : - 100 , ease : "Expo.easeInOut" , du…" at bounding box center [875, 500] width 804 height 646
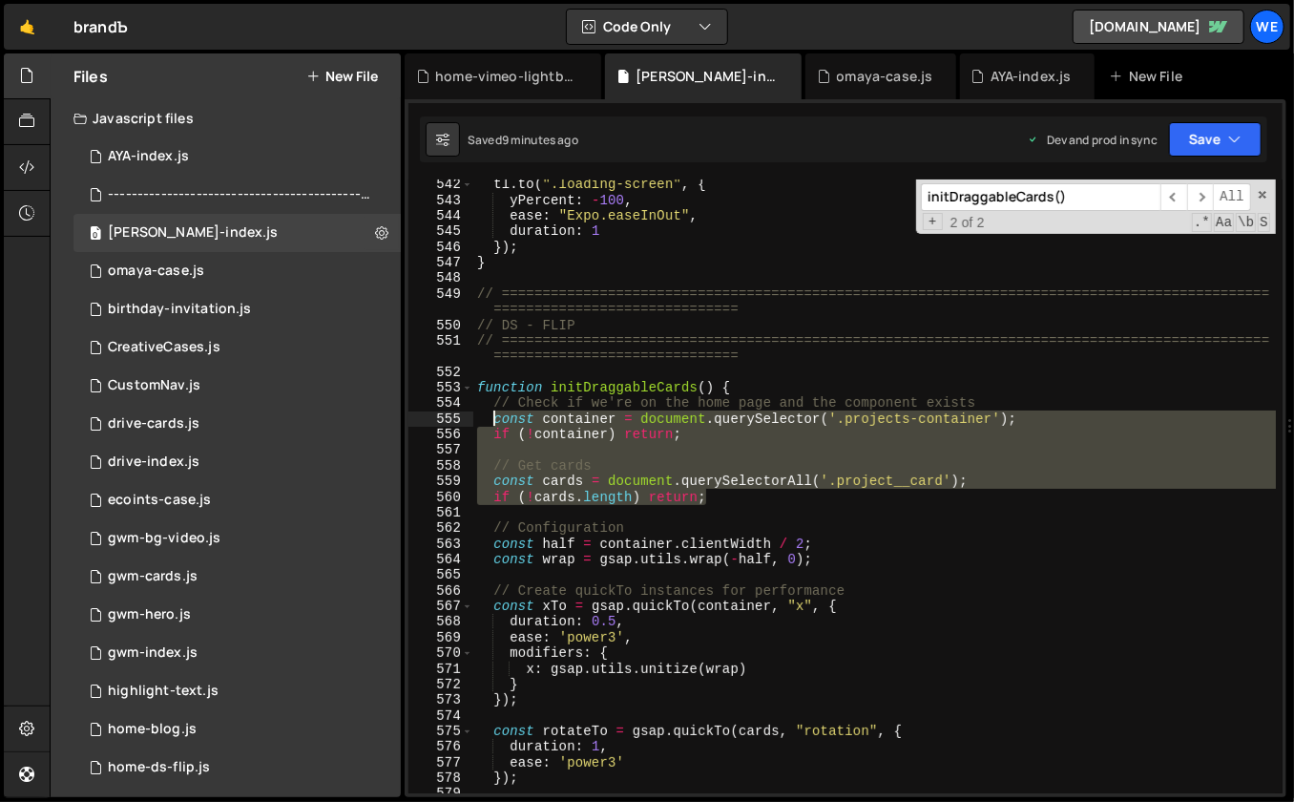
drag, startPoint x: 554, startPoint y: 469, endPoint x: 490, endPoint y: 422, distance: 80.0
click at [490, 422] on div "tl . to ( ".loading-screen" , { yPercent : - 100 , ease : "Expo.easeInOut" , du…" at bounding box center [875, 500] width 804 height 646
click at [795, 524] on div "tl . to ( ".loading-screen" , { yPercent : - 100 , ease : "Expo.easeInOut" , du…" at bounding box center [875, 500] width 804 height 646
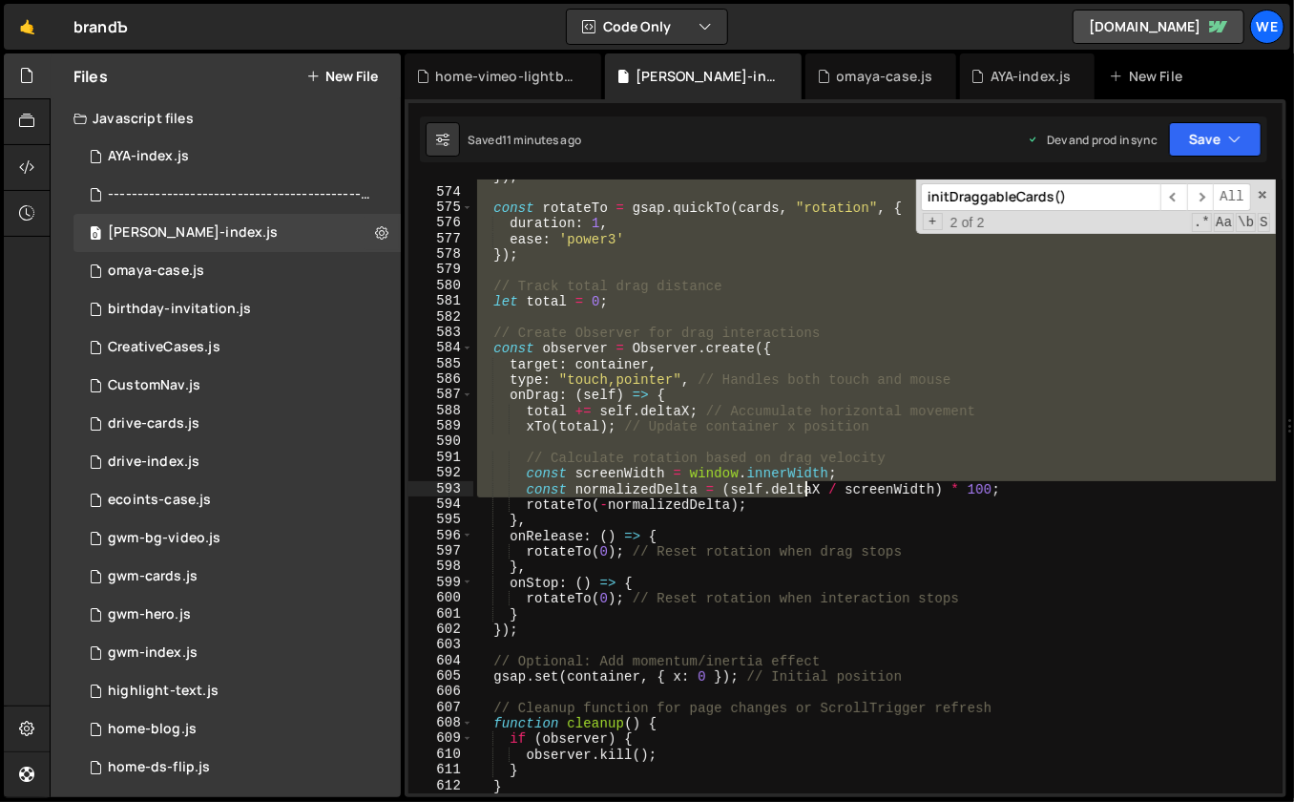
scroll to position [9744, 0]
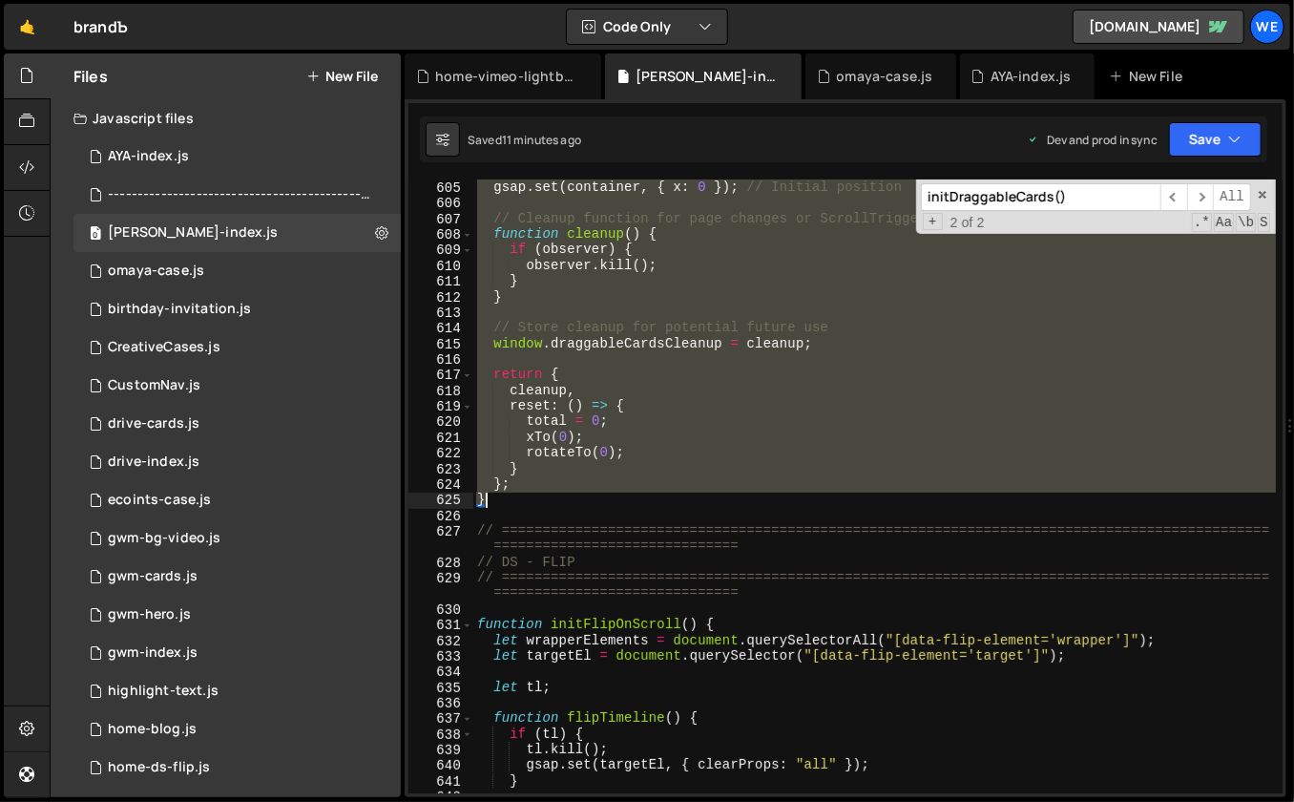
drag, startPoint x: 478, startPoint y: 388, endPoint x: 658, endPoint y: 504, distance: 213.4
click at [658, 504] on div "// Optional: Add momentum/inertia effect gsap . set ( container , { x : 0 }) ; …" at bounding box center [875, 487] width 804 height 646
paste textarea
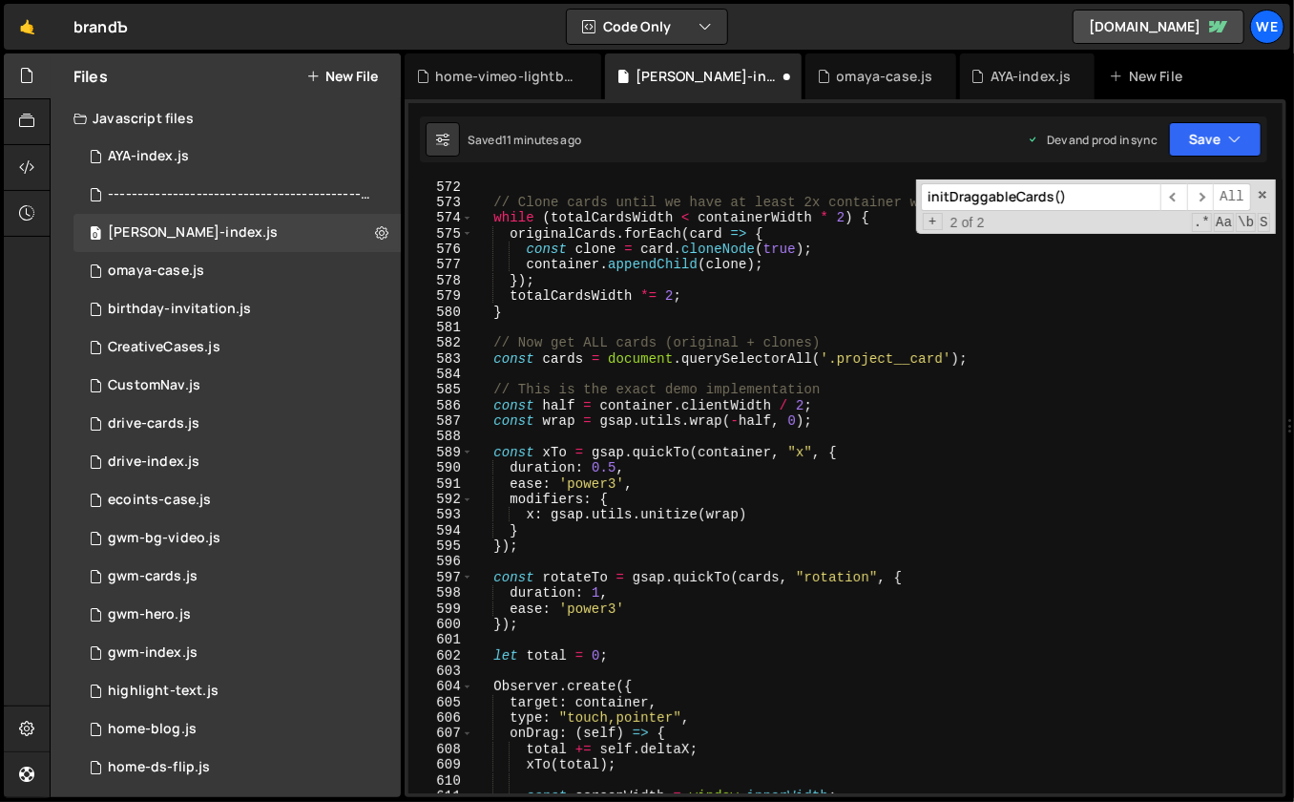
scroll to position [8897, 0]
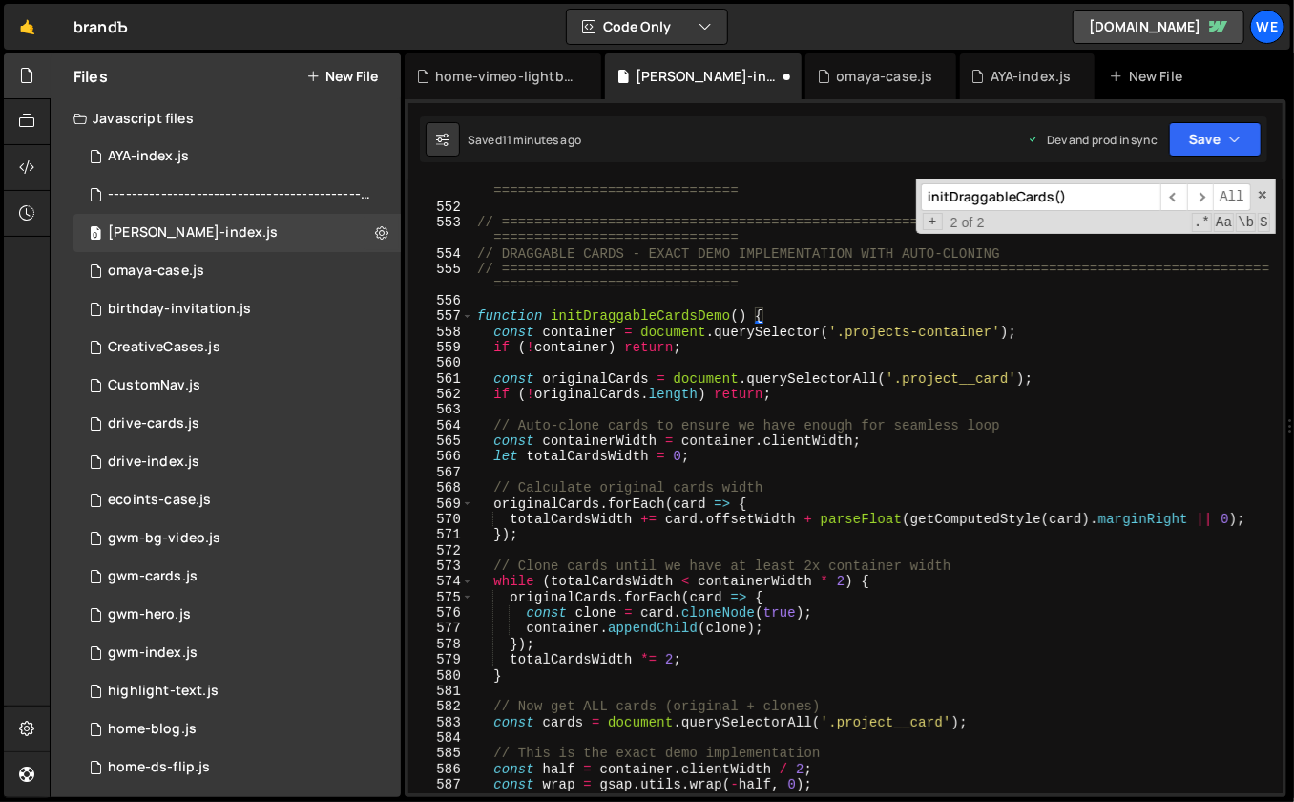
click at [730, 315] on div "// ============================================================================…" at bounding box center [875, 498] width 804 height 661
type textarea "function initDraggableCards() {"
click at [1105, 199] on input "initDraggableCards()" at bounding box center [1041, 197] width 240 height 28
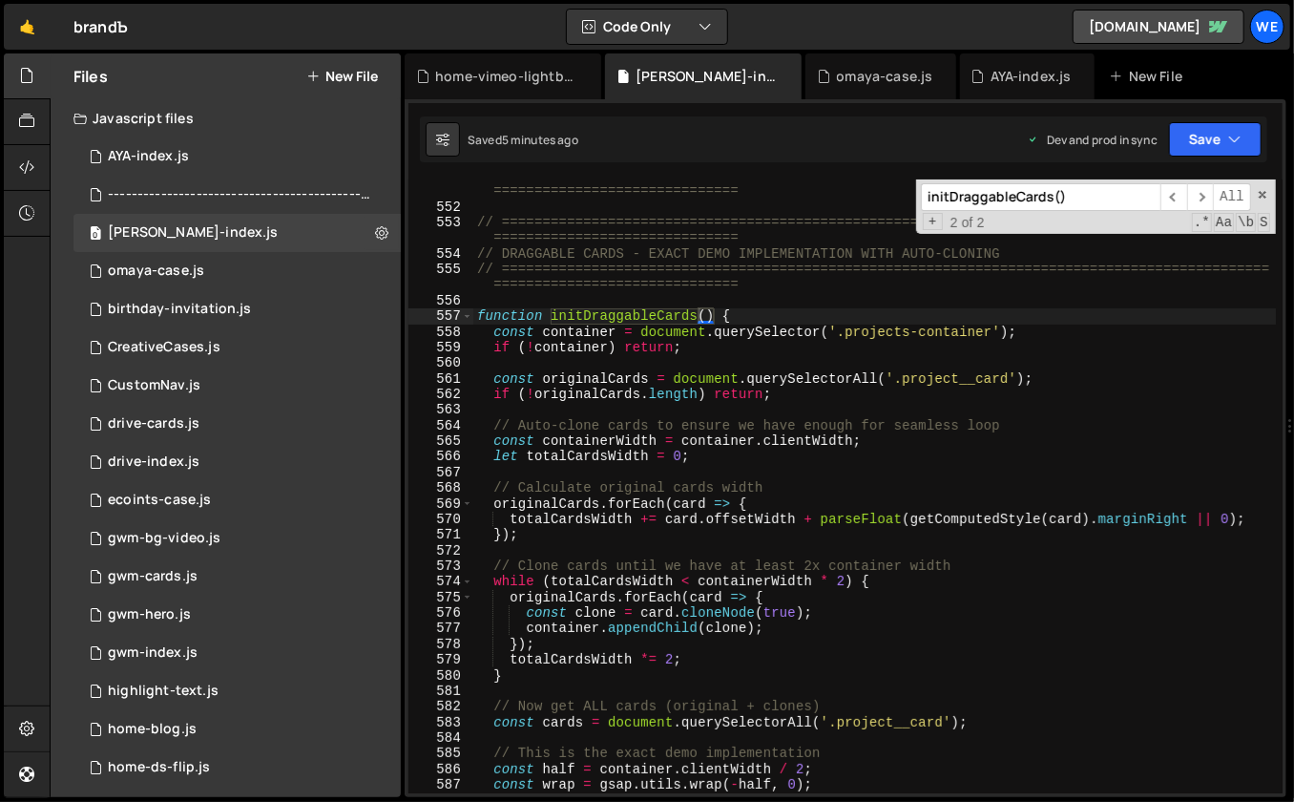
paste input "screenWidth"
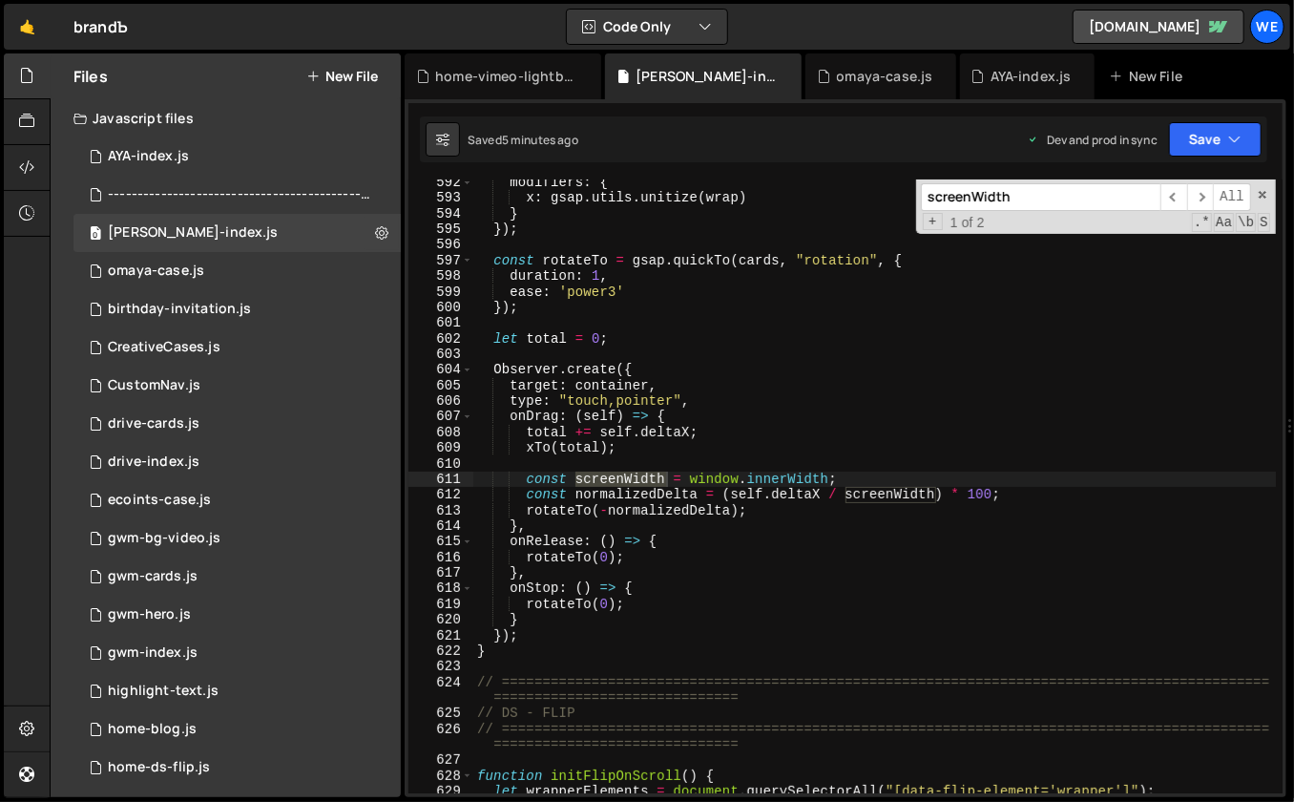
type input "screenWidth"
click at [973, 500] on div "modifiers : { x : gsap . utils . unitize ( wrap ) } }) ; const rotateTo = gsap …" at bounding box center [875, 498] width 804 height 646
click at [969, 493] on div "modifiers : { x : gsap . utils . unitize ( wrap ) } }) ; const rotateTo = gsap …" at bounding box center [875, 498] width 804 height 646
click at [970, 495] on div "modifiers : { x : gsap . utils . unitize ( wrap ) } }) ; const rotateTo = gsap …" at bounding box center [875, 498] width 804 height 646
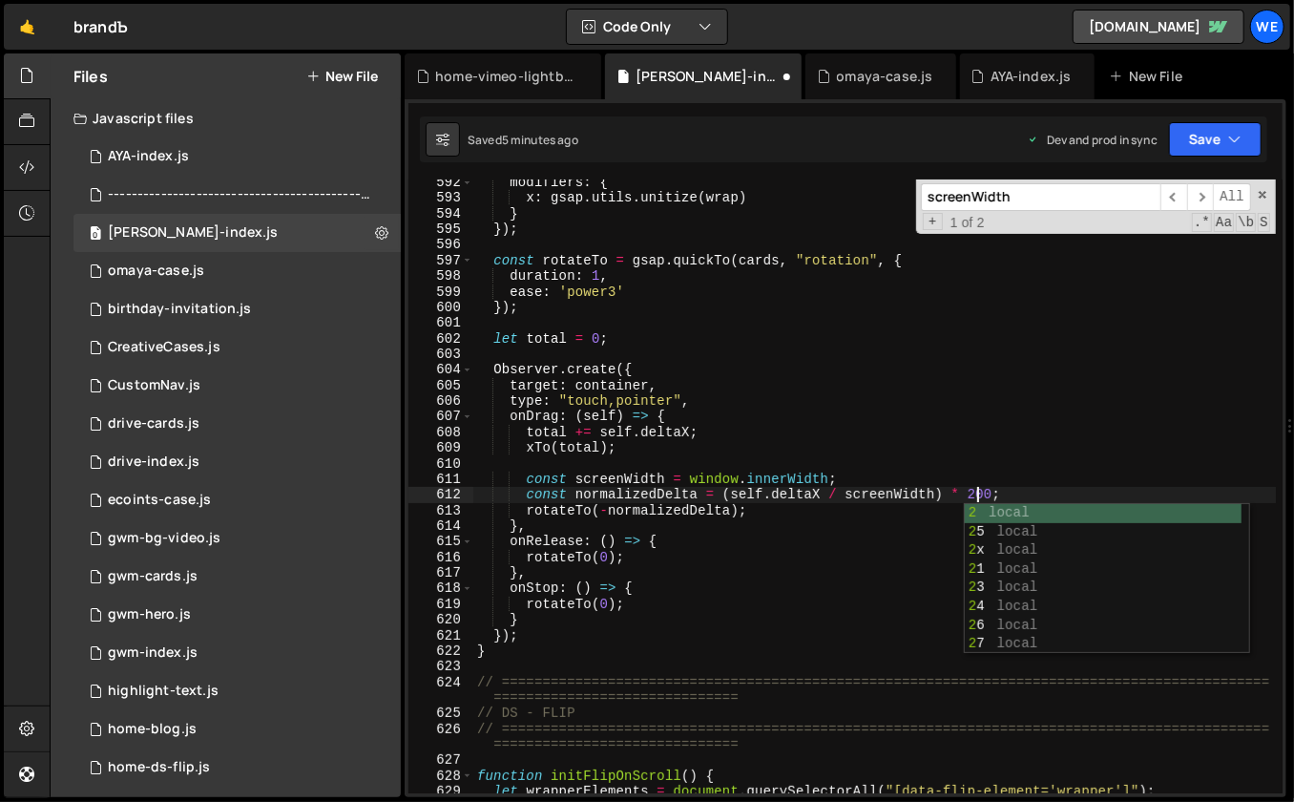
click at [1100, 428] on div "modifiers : { x : gsap . utils . unitize ( wrap ) } }) ; const rotateTo = gsap …" at bounding box center [875, 498] width 804 height 646
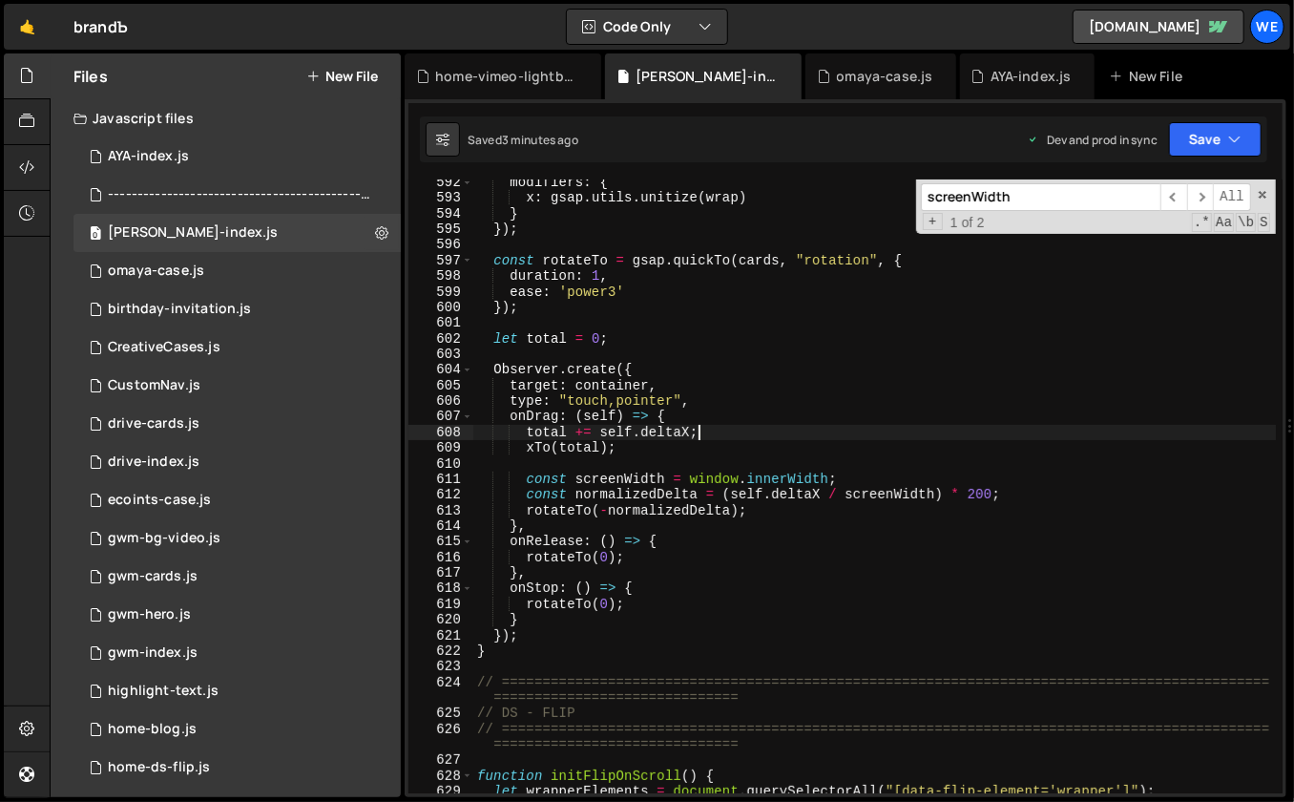
click at [860, 345] on div "modifiers : { x : gsap . utils . unitize ( wrap ) } }) ; const rotateTo = gsap …" at bounding box center [875, 498] width 804 height 646
type textarea "let total = 0;"
